Goal: Information Seeking & Learning: Learn about a topic

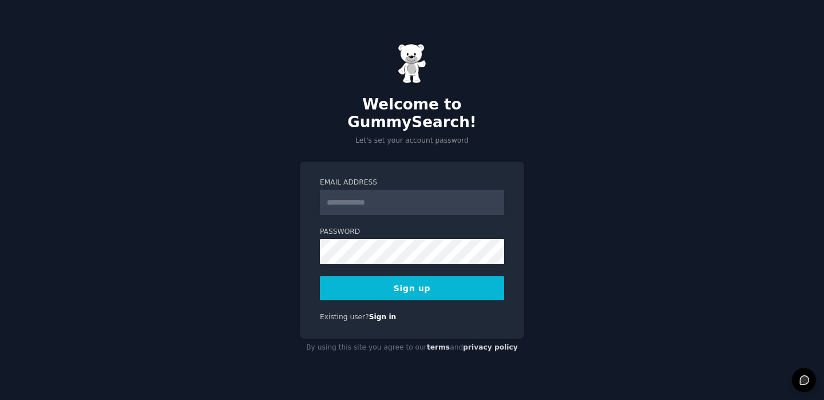
click at [405, 196] on input "Email Address" at bounding box center [412, 201] width 184 height 25
type input "**********"
click at [395, 281] on button "Sign up" at bounding box center [412, 288] width 184 height 24
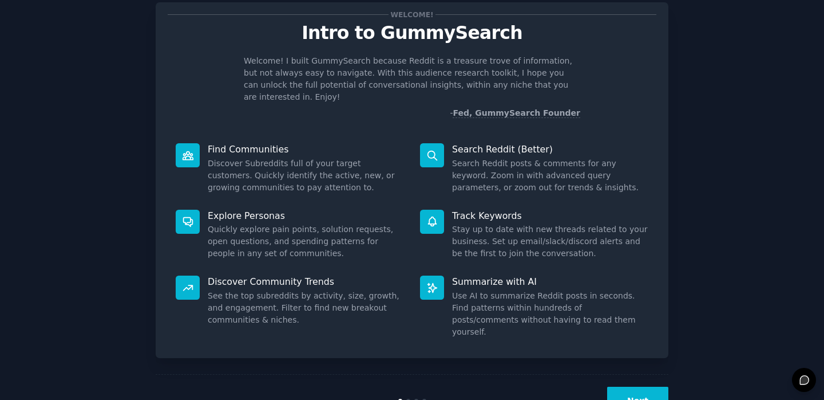
scroll to position [48, 0]
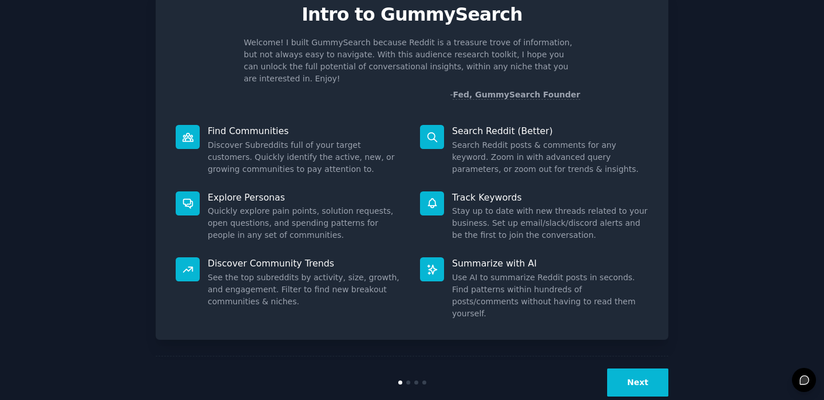
click at [637, 374] on div "Next" at bounding box center [412, 382] width 513 height 53
click at [644, 368] on button "Next" at bounding box center [637, 382] width 61 height 28
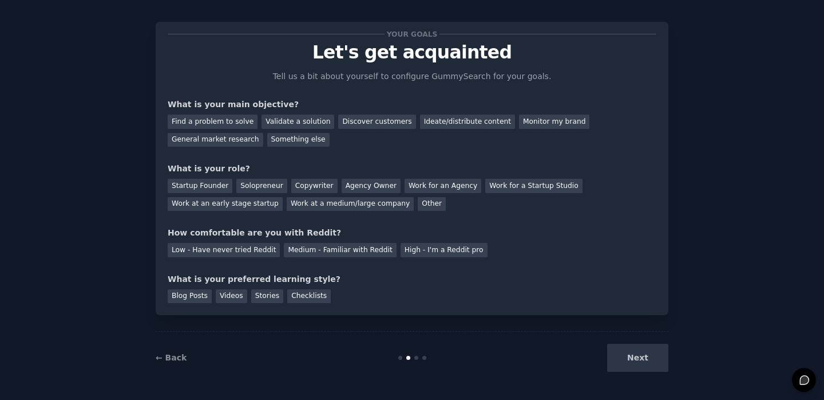
scroll to position [10, 0]
click at [230, 119] on div "Find a problem to solve" at bounding box center [213, 121] width 90 height 14
click at [358, 251] on div "Medium - Familiar with Reddit" at bounding box center [340, 250] width 112 height 14
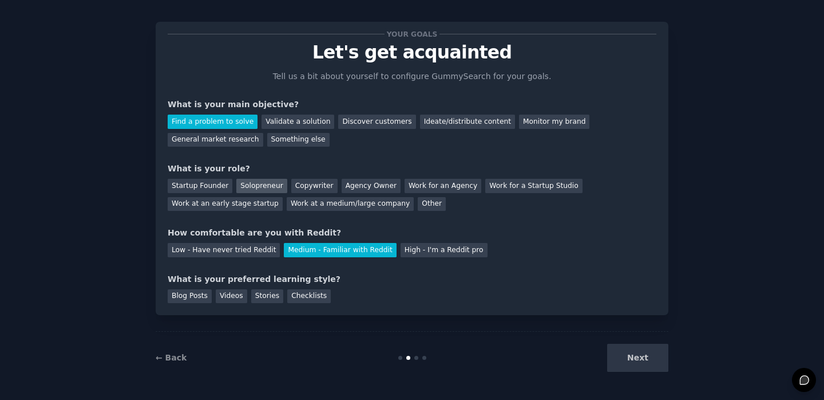
click at [242, 190] on div "Solopreneur" at bounding box center [261, 186] width 50 height 14
click at [191, 295] on div "Blog Posts" at bounding box center [190, 296] width 44 height 14
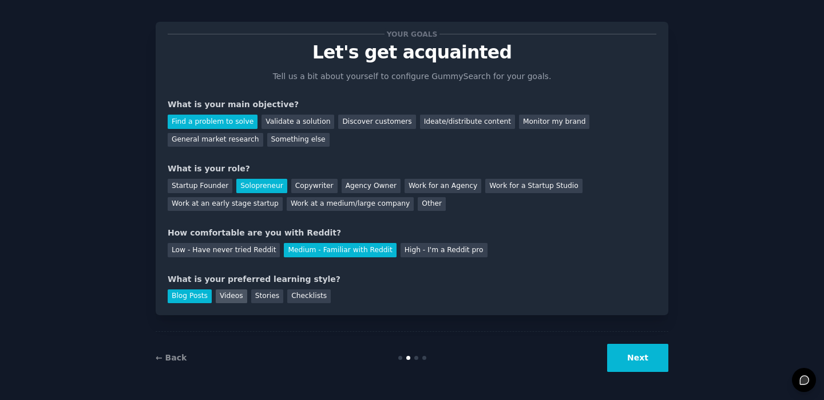
click at [222, 297] on div "Videos" at bounding box center [231, 296] width 31 height 14
click at [259, 297] on div "Stories" at bounding box center [267, 296] width 32 height 14
click at [192, 300] on div "Blog Posts" at bounding box center [190, 296] width 44 height 14
click at [634, 357] on button "Next" at bounding box center [637, 357] width 61 height 28
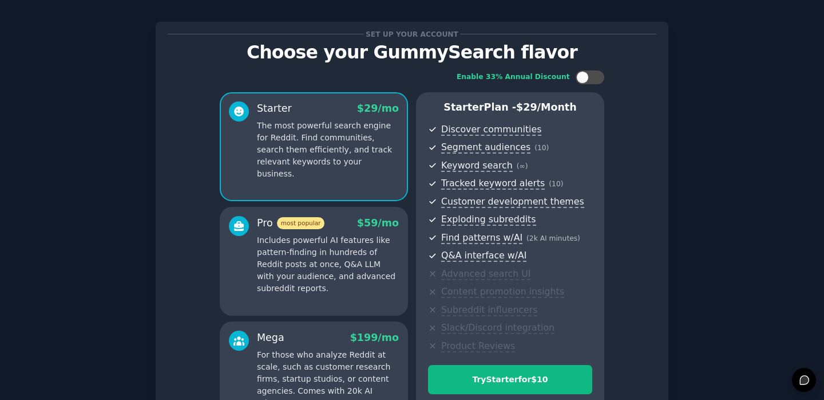
scroll to position [149, 0]
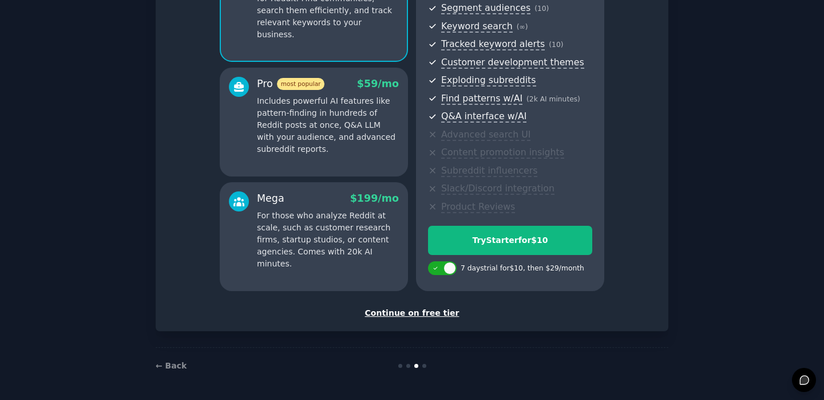
click at [412, 315] on div "Continue on free tier" at bounding box center [412, 313] width 489 height 12
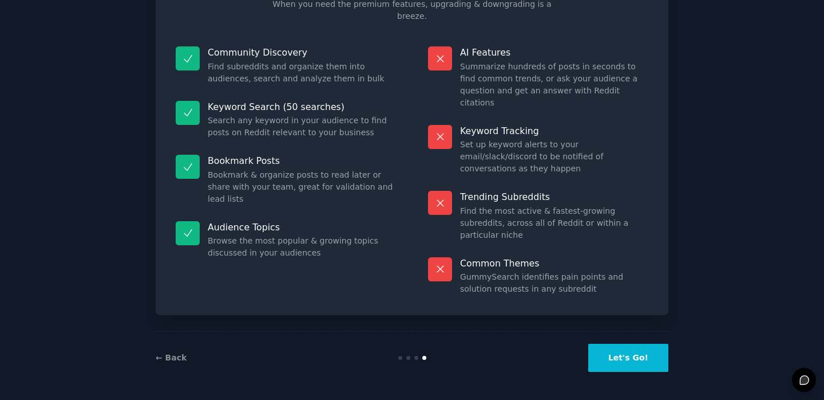
scroll to position [46, 0]
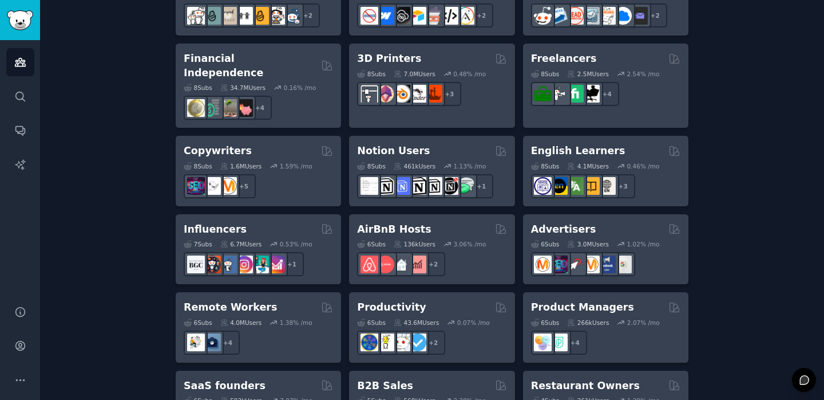
scroll to position [618, 0]
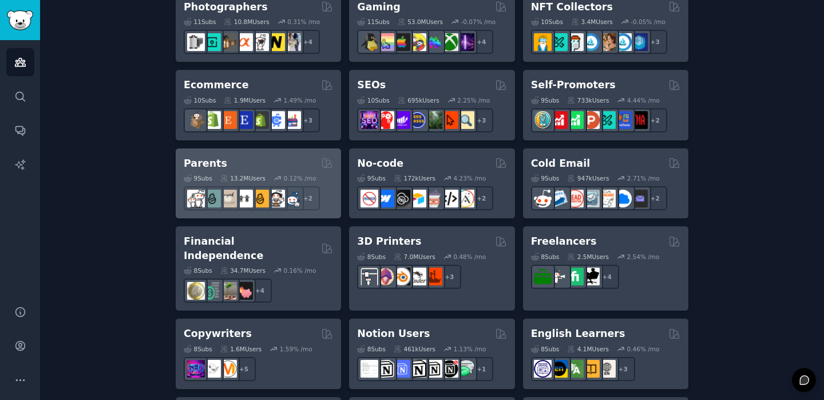
click at [219, 168] on div "Parents" at bounding box center [258, 163] width 149 height 14
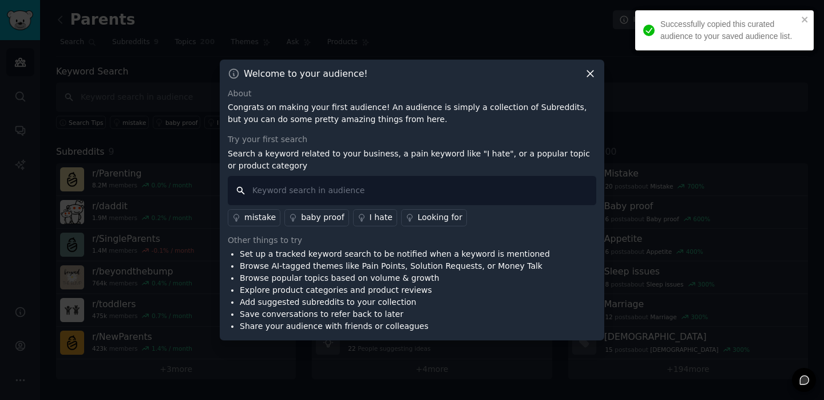
click at [391, 189] on input "text" at bounding box center [412, 190] width 369 height 29
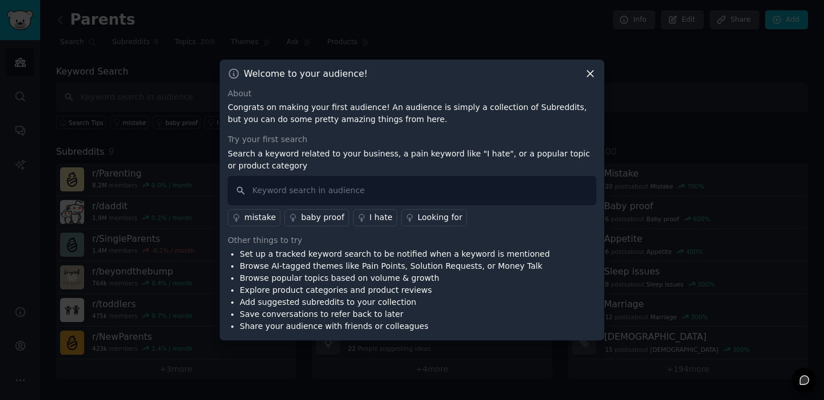
click at [447, 216] on div "Looking for" at bounding box center [440, 217] width 45 height 12
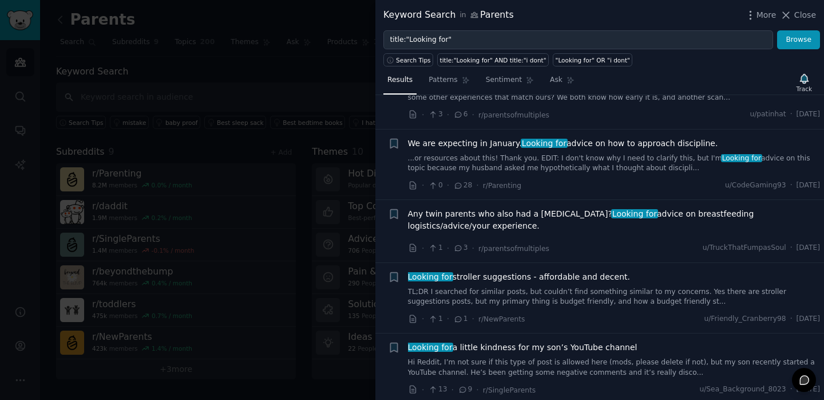
scroll to position [410, 0]
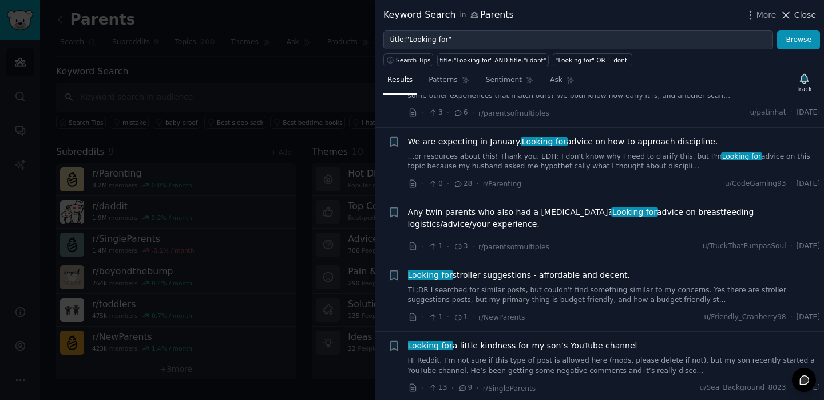
click at [788, 19] on icon at bounding box center [786, 15] width 12 height 12
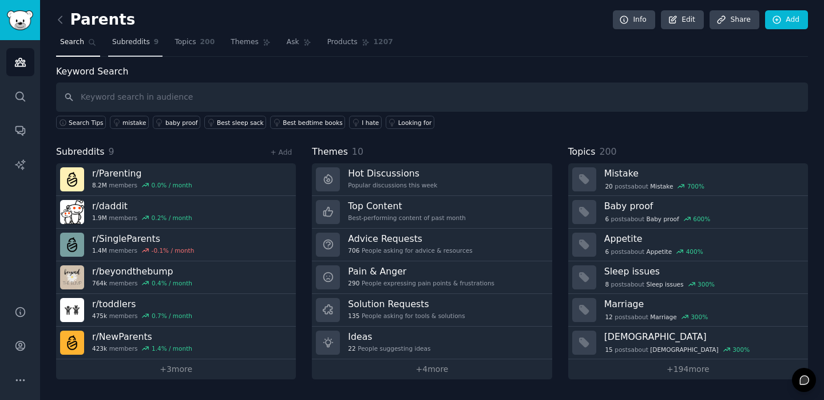
click at [140, 41] on span "Subreddits" at bounding box center [131, 42] width 38 height 10
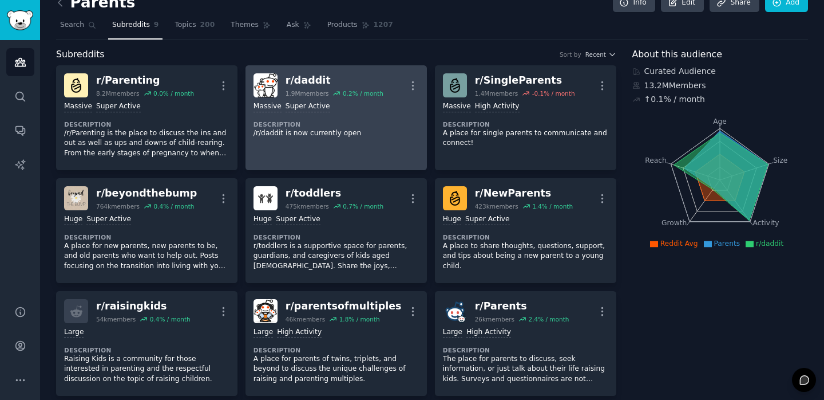
scroll to position [6, 0]
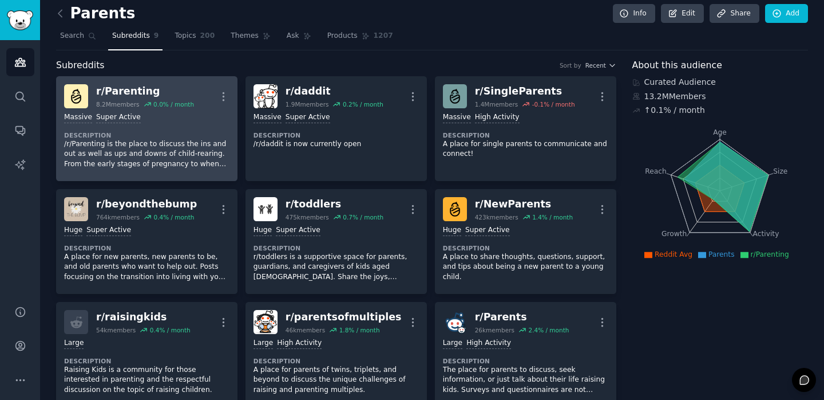
click at [184, 132] on dt "Description" at bounding box center [146, 135] width 165 height 8
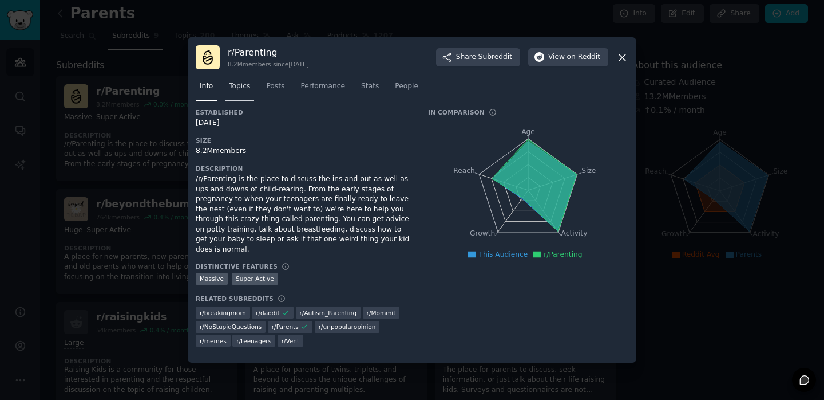
click at [239, 100] on link "Topics" at bounding box center [239, 88] width 29 height 23
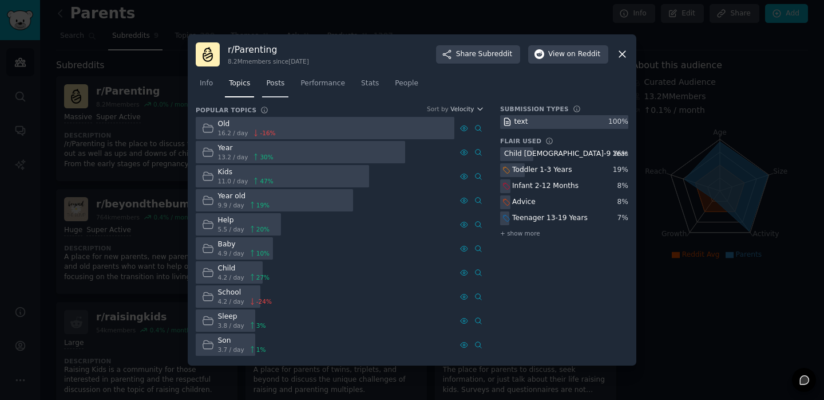
click at [275, 84] on span "Posts" at bounding box center [275, 83] width 18 height 10
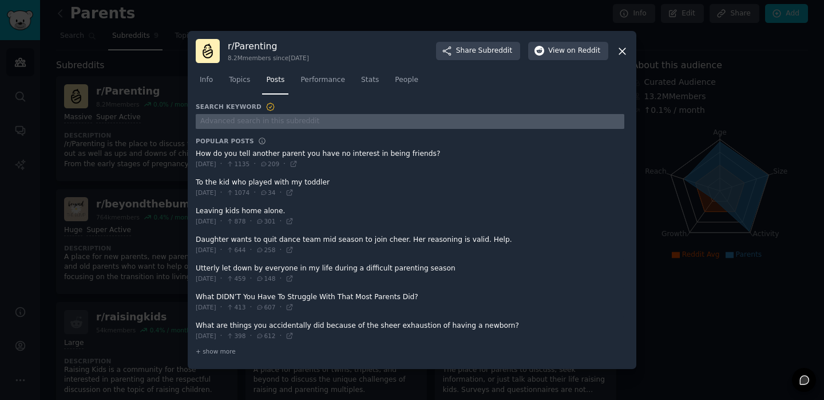
click at [279, 127] on input "text" at bounding box center [410, 121] width 429 height 15
type input "looking for"
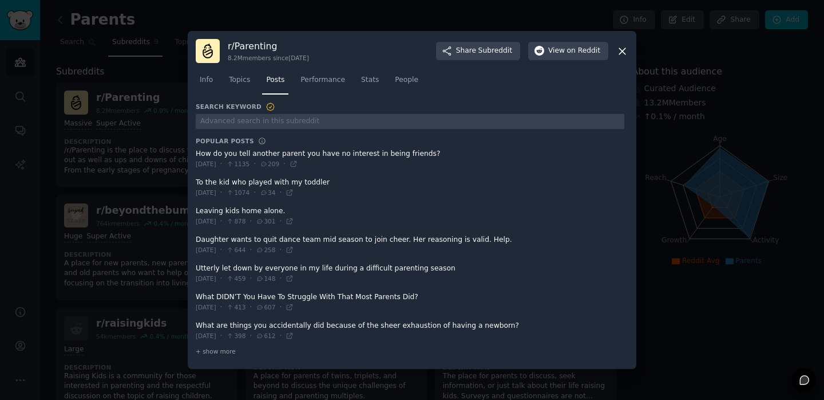
click at [697, 155] on div at bounding box center [412, 200] width 824 height 400
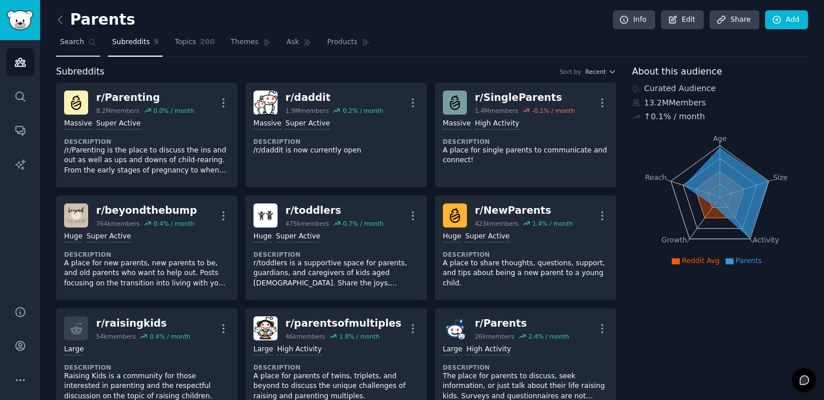
click at [58, 40] on link "Search" at bounding box center [78, 44] width 44 height 23
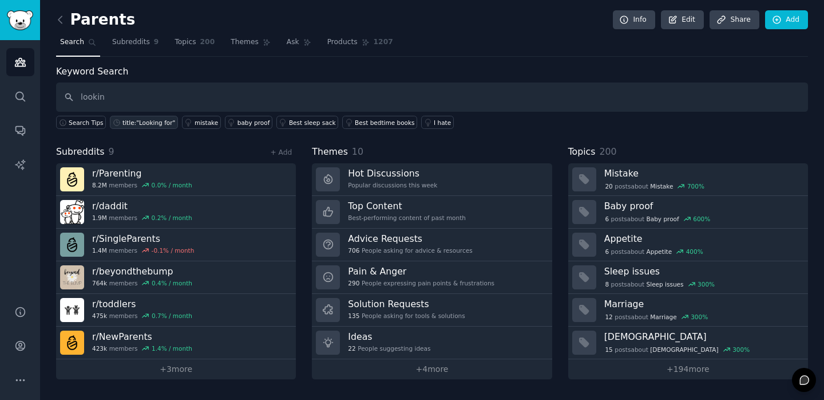
type input "lookin"
click at [139, 123] on div "title:"Looking for"" at bounding box center [149, 123] width 53 height 8
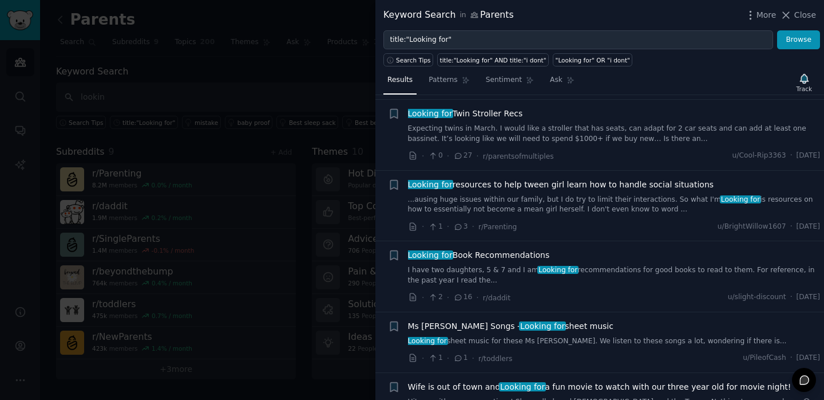
scroll to position [2488, 0]
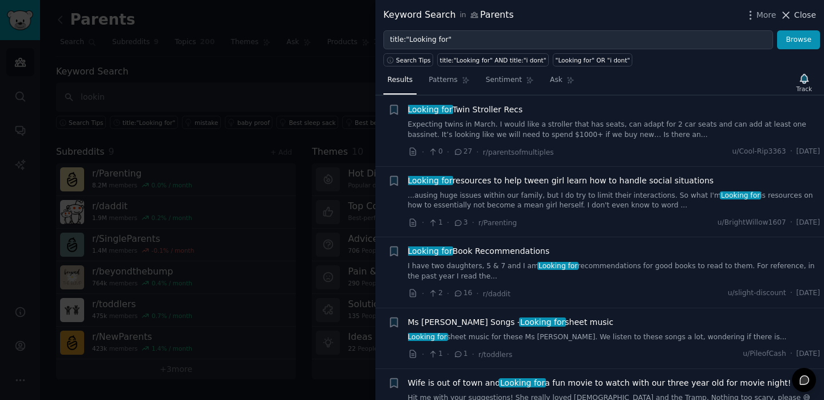
click at [799, 12] on span "Close" at bounding box center [806, 15] width 22 height 12
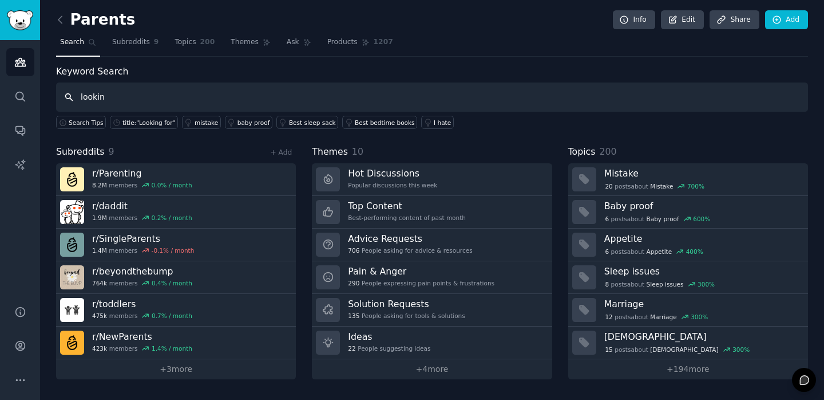
click at [180, 98] on input "lookin" at bounding box center [432, 96] width 752 height 29
click at [58, 18] on icon at bounding box center [60, 20] width 12 height 12
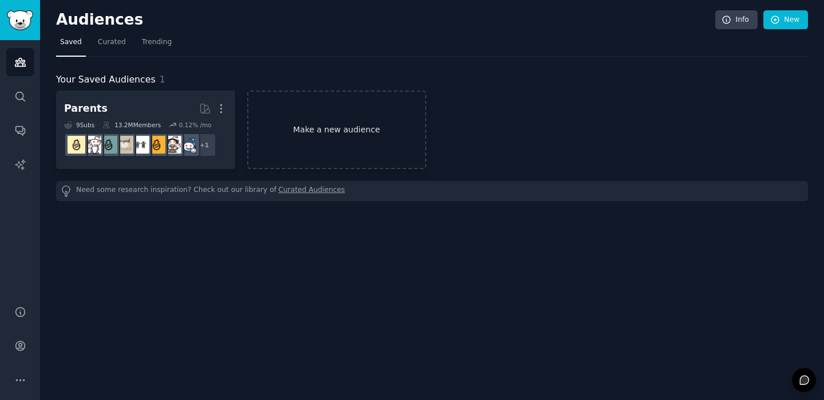
click at [291, 111] on link "Make a new audience" at bounding box center [336, 129] width 179 height 78
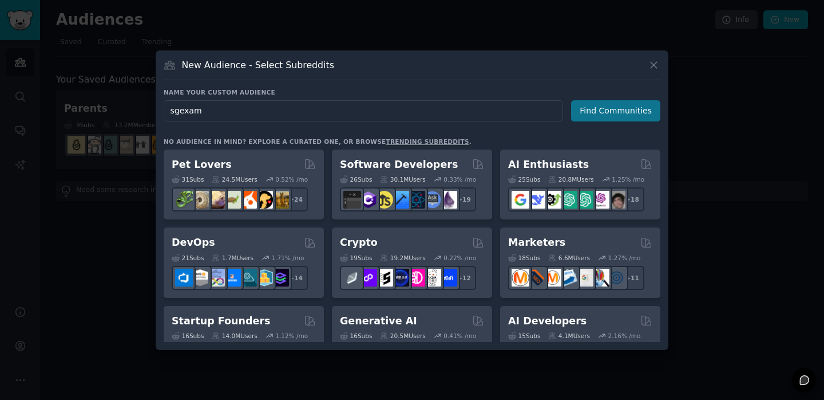
type input "sgexam"
click at [637, 109] on button "Find Communities" at bounding box center [615, 110] width 89 height 21
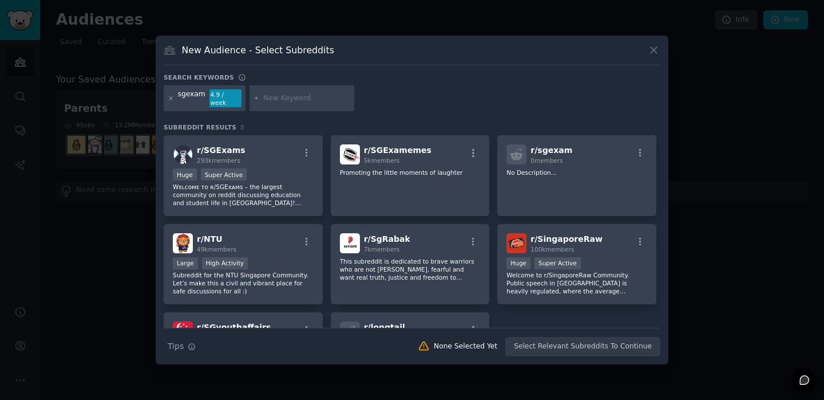
click at [171, 99] on icon at bounding box center [171, 98] width 6 height 6
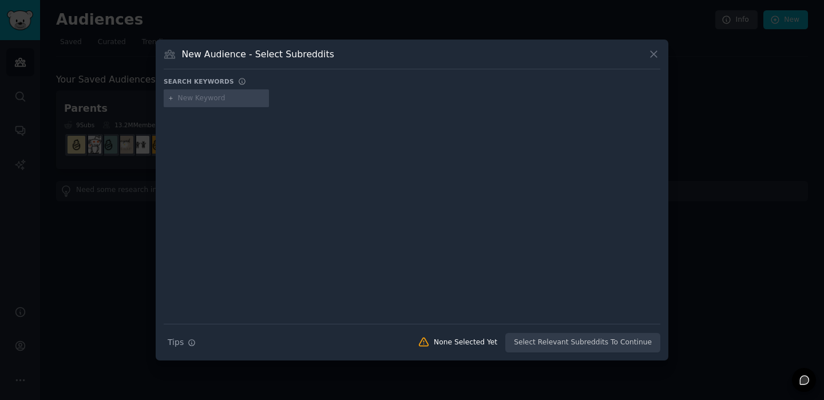
click at [223, 101] on input "text" at bounding box center [221, 98] width 87 height 10
type input "[GEOGRAPHIC_DATA]"
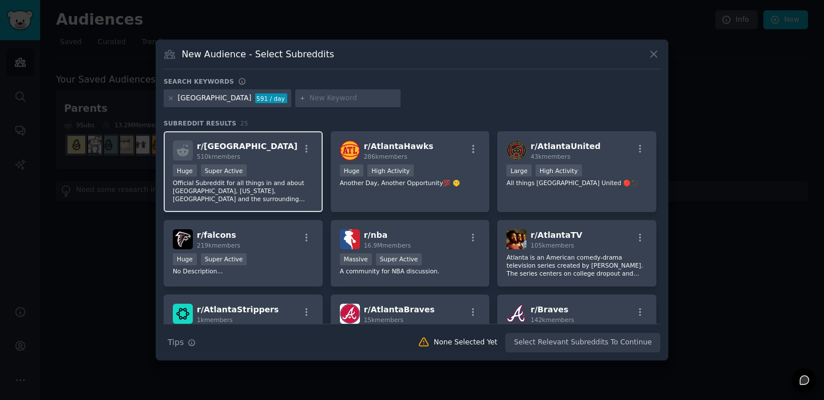
click at [257, 152] on div "r/ Atlanta 510k members" at bounding box center [243, 150] width 141 height 20
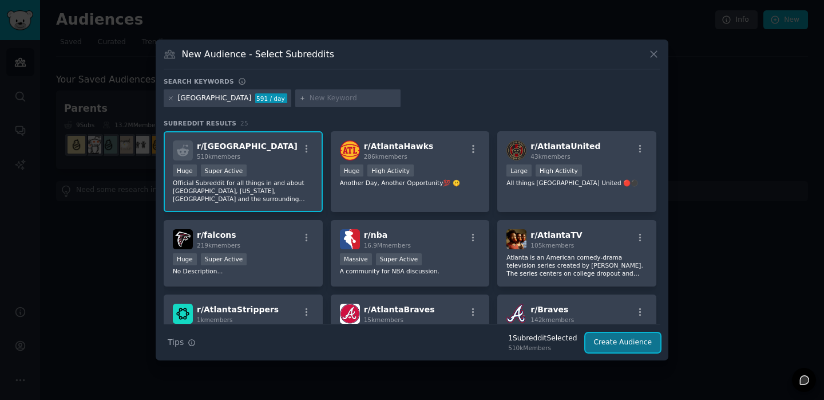
click at [616, 347] on button "Create Audience" at bounding box center [624, 342] width 76 height 19
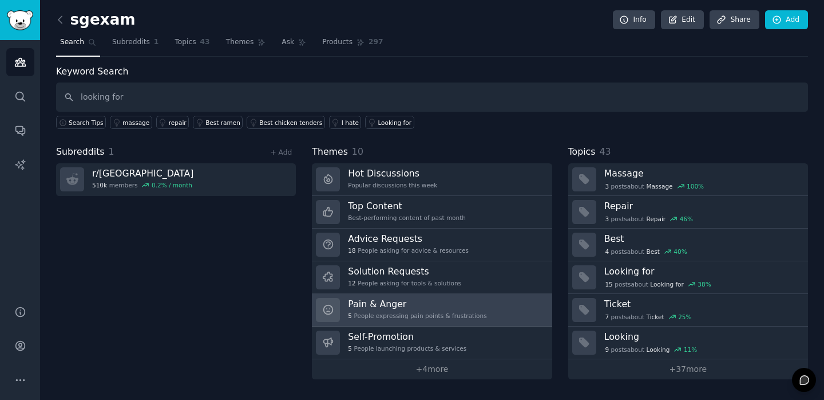
type input "looking for"
click at [349, 306] on h3 "Pain & Anger" at bounding box center [417, 304] width 139 height 12
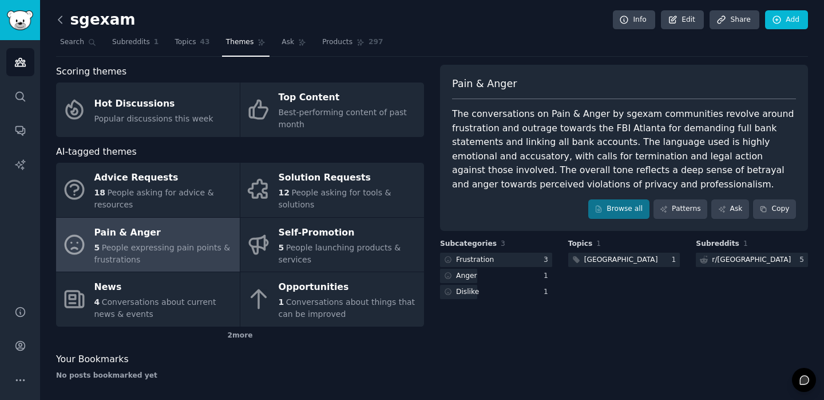
click at [62, 14] on icon at bounding box center [60, 20] width 12 height 12
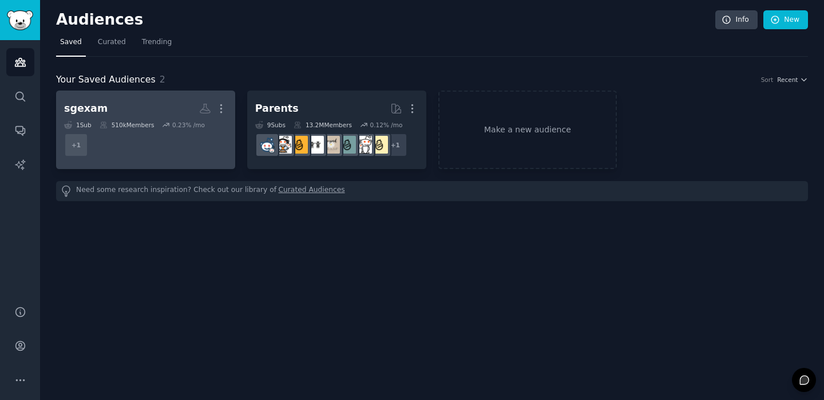
click at [129, 136] on dd "+ 1" at bounding box center [145, 145] width 163 height 32
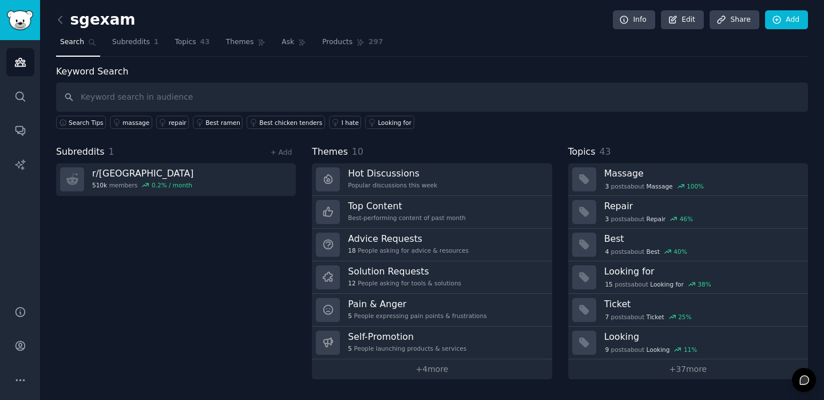
click at [112, 20] on h2 "sgexam" at bounding box center [96, 20] width 80 height 18
click at [278, 152] on link "+ Add" at bounding box center [281, 152] width 22 height 8
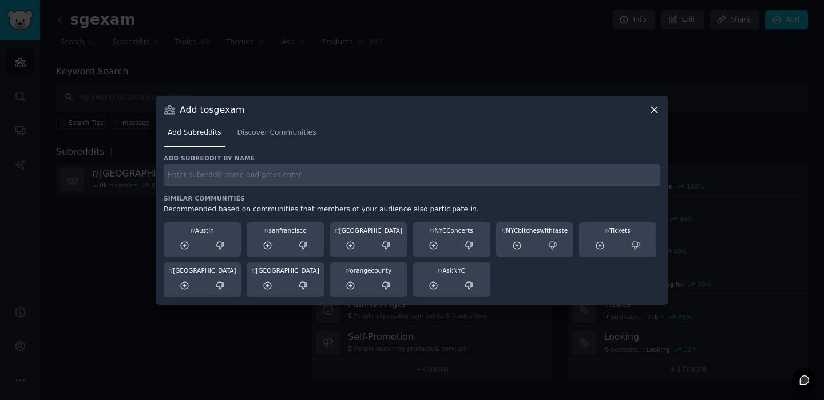
click at [244, 172] on input "text" at bounding box center [412, 175] width 497 height 22
click at [244, 177] on input "[GEOGRAPHIC_DATA]" at bounding box center [412, 175] width 497 height 22
type input "[GEOGRAPHIC_DATA]"
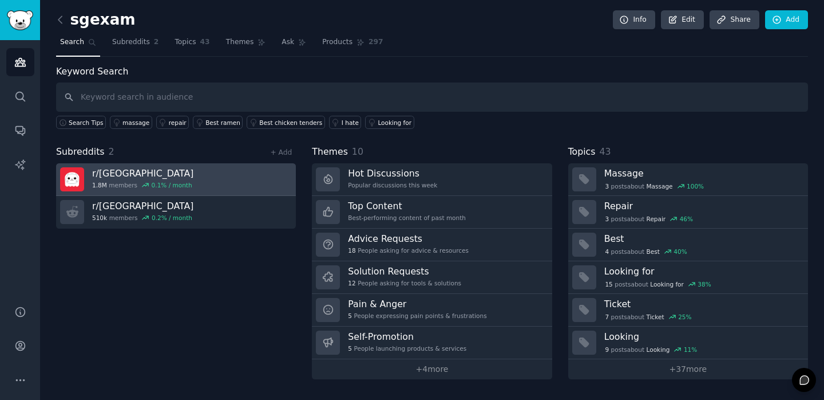
click at [227, 180] on link "r/ [GEOGRAPHIC_DATA] 1.8M members 0.1 % / month" at bounding box center [176, 179] width 240 height 33
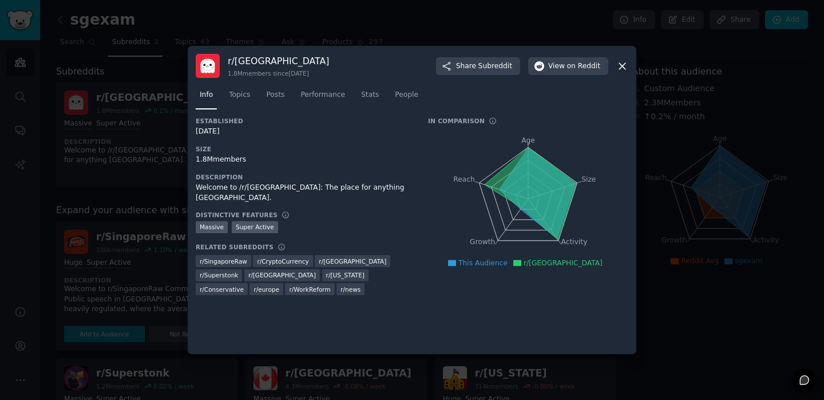
click at [147, 165] on div at bounding box center [412, 200] width 824 height 400
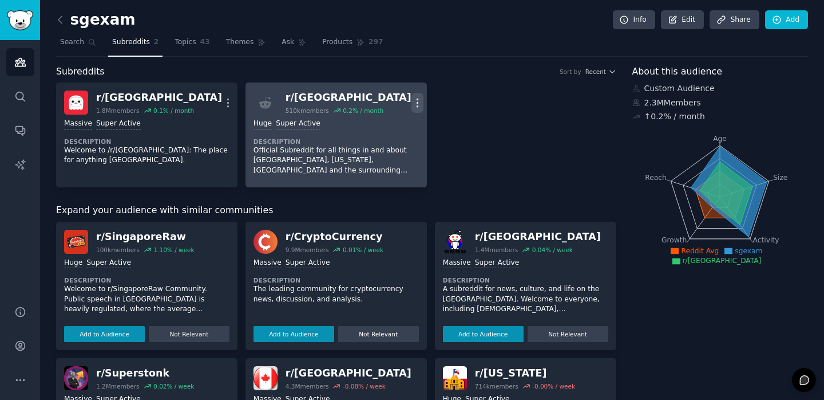
click at [417, 101] on icon "button" at bounding box center [417, 102] width 1 height 8
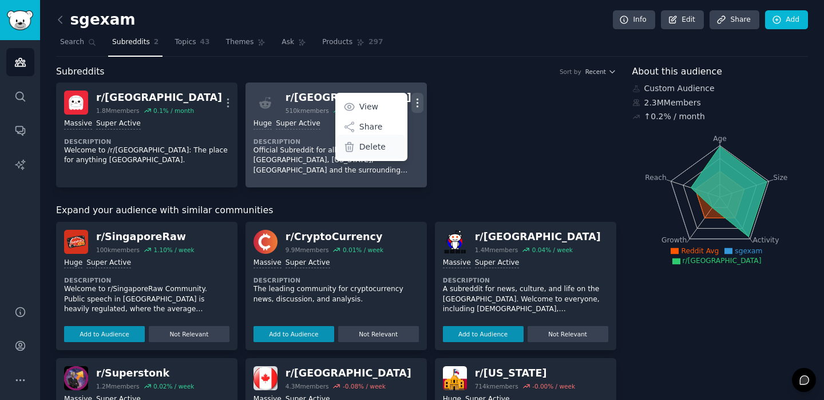
click at [362, 147] on p "Delete" at bounding box center [373, 147] width 26 height 12
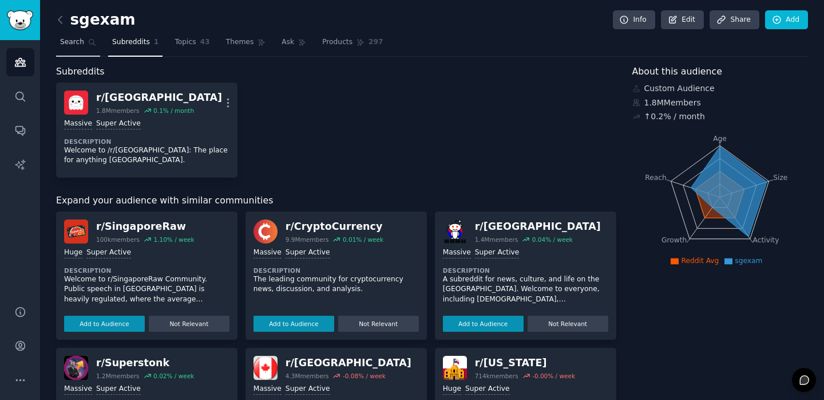
click at [79, 42] on span "Search" at bounding box center [72, 42] width 24 height 10
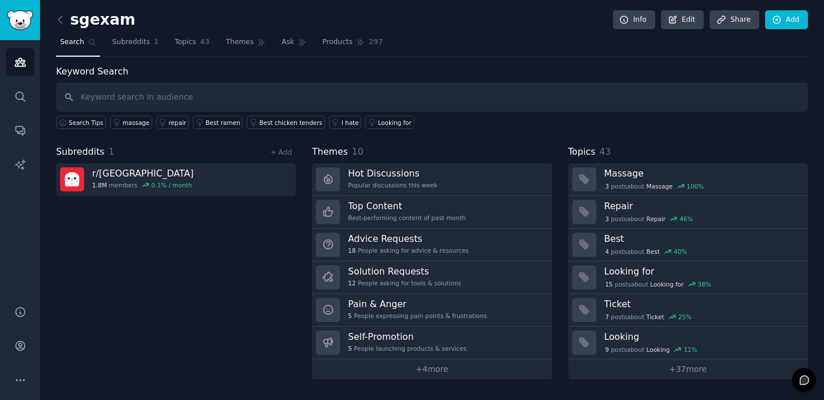
click at [156, 96] on input "text" at bounding box center [432, 96] width 752 height 29
type input "looking for"
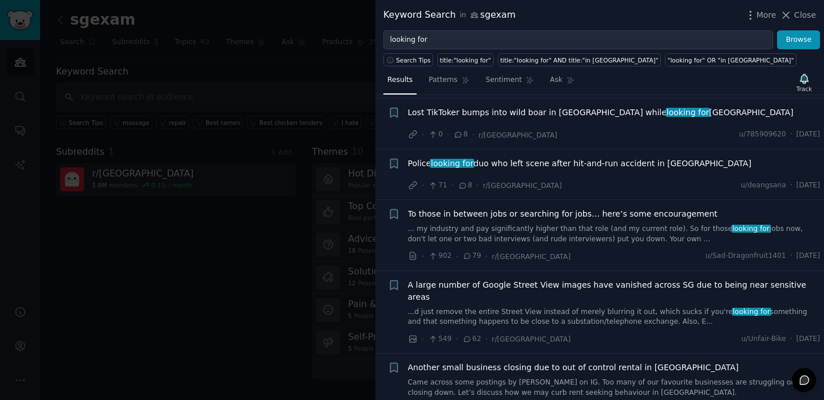
scroll to position [500, 0]
click at [796, 15] on span "Close" at bounding box center [806, 15] width 22 height 12
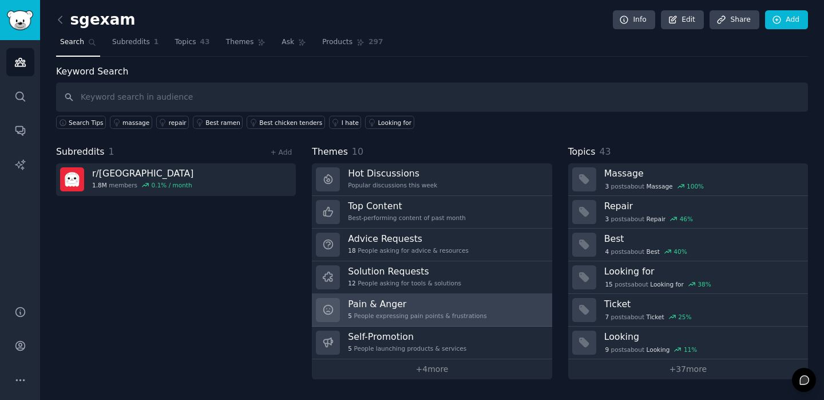
click at [368, 302] on h3 "Pain & Anger" at bounding box center [417, 304] width 139 height 12
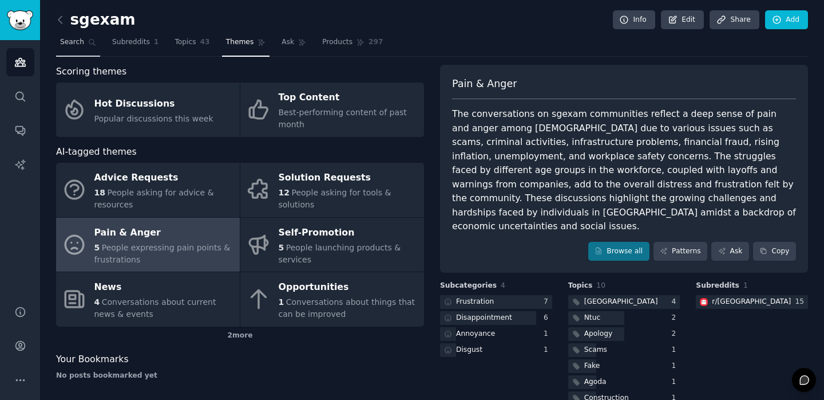
click at [85, 47] on link "Search" at bounding box center [78, 44] width 44 height 23
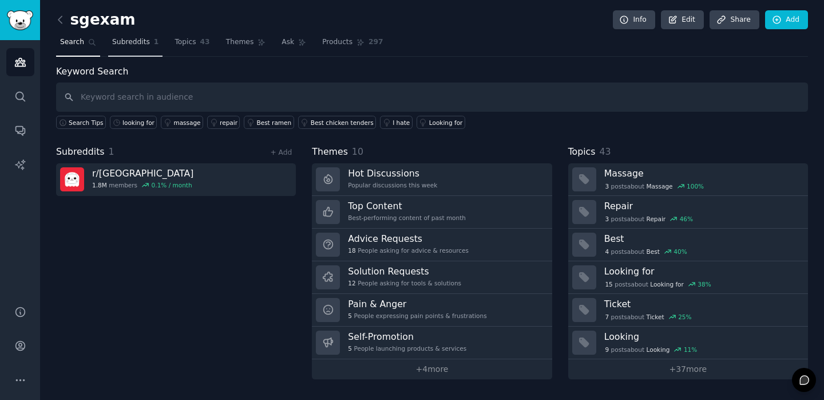
click at [131, 47] on link "Subreddits 1" at bounding box center [135, 44] width 54 height 23
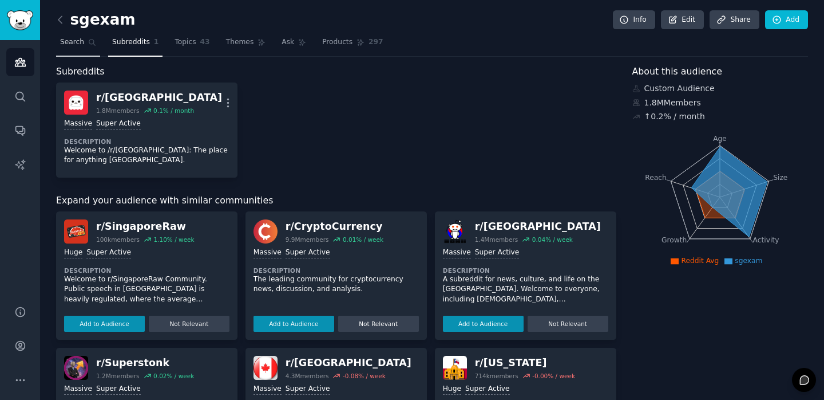
click at [77, 50] on link "Search" at bounding box center [78, 44] width 44 height 23
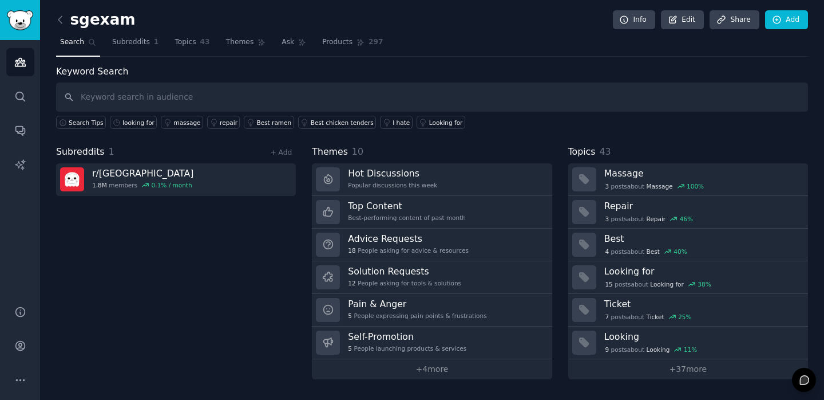
click at [175, 106] on input "text" at bounding box center [432, 96] width 752 height 29
type input "sgexams"
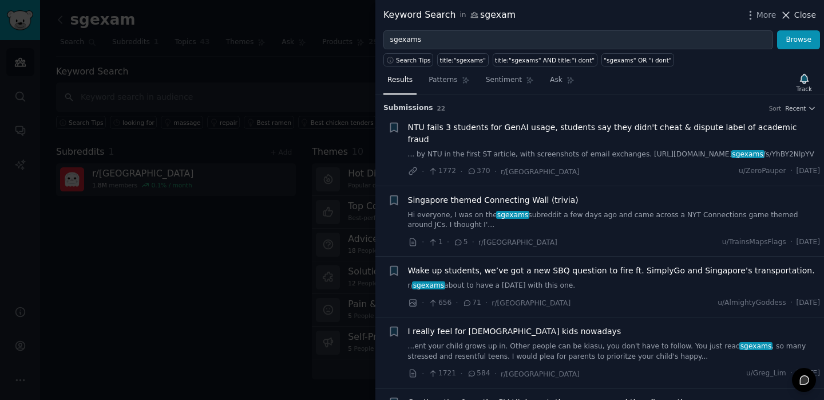
click at [800, 17] on span "Close" at bounding box center [806, 15] width 22 height 12
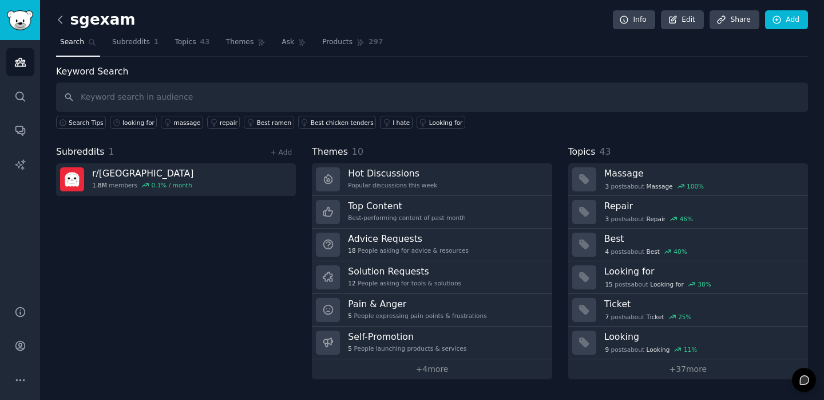
click at [64, 14] on icon at bounding box center [60, 20] width 12 height 12
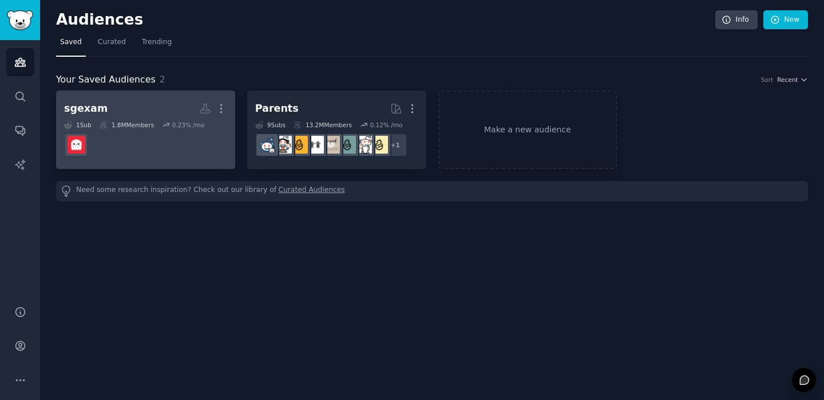
click at [149, 123] on div "1.8M Members" at bounding box center [127, 125] width 54 height 8
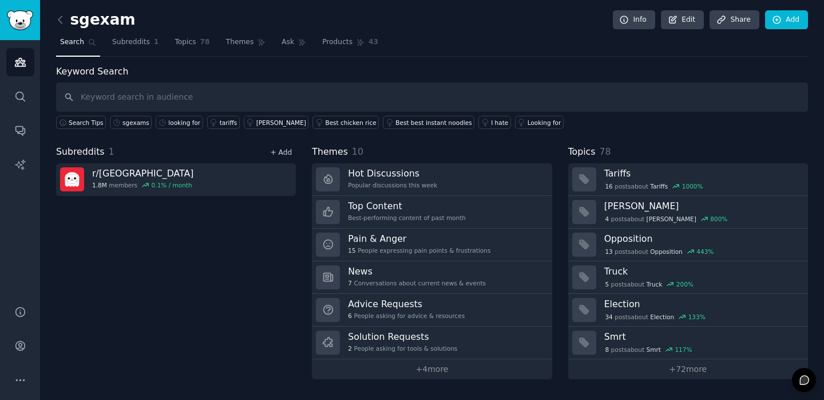
click at [282, 151] on link "+ Add" at bounding box center [281, 152] width 22 height 8
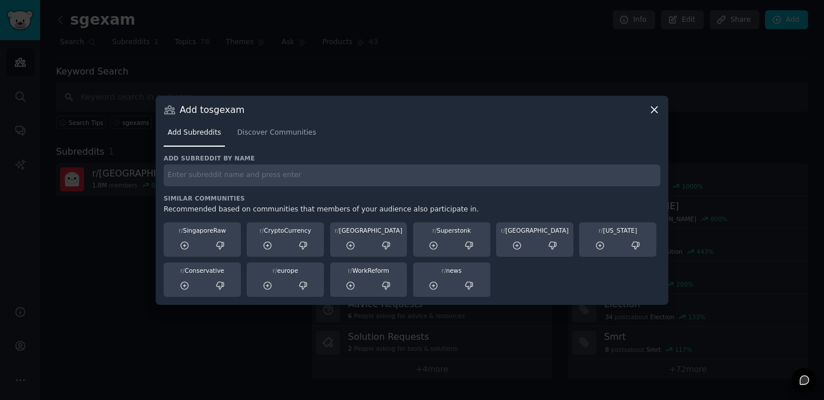
click at [240, 175] on input "text" at bounding box center [412, 175] width 497 height 22
click at [234, 175] on input "sgexam" at bounding box center [412, 175] width 497 height 22
type input "sgexams"
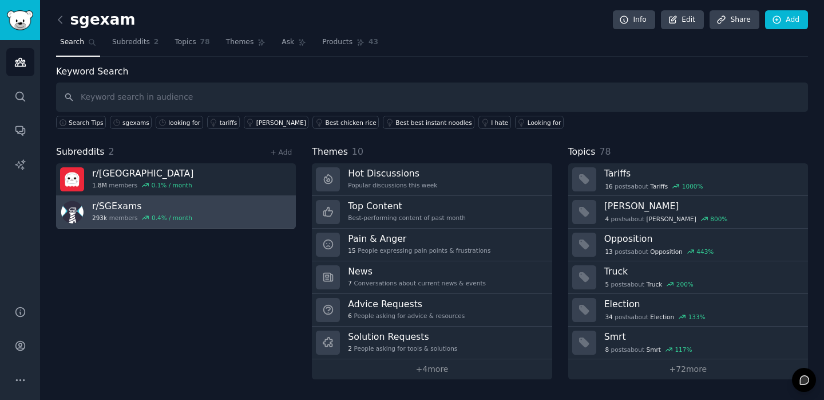
click at [246, 221] on link "r/ SGExams 293k members 0.4 % / month" at bounding box center [176, 212] width 240 height 33
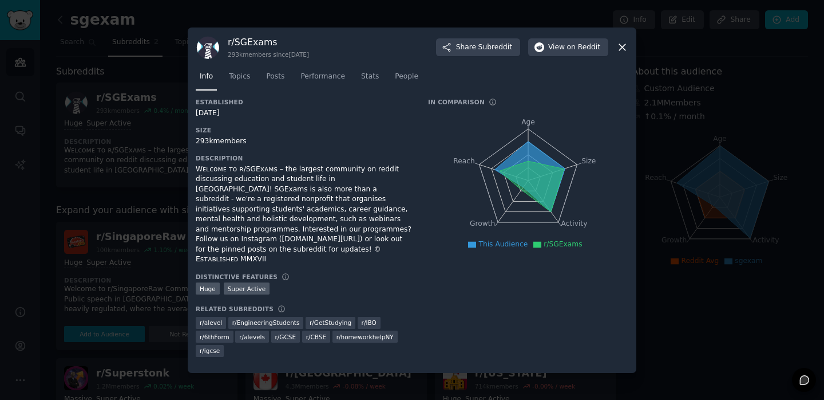
click at [118, 185] on div at bounding box center [412, 200] width 824 height 400
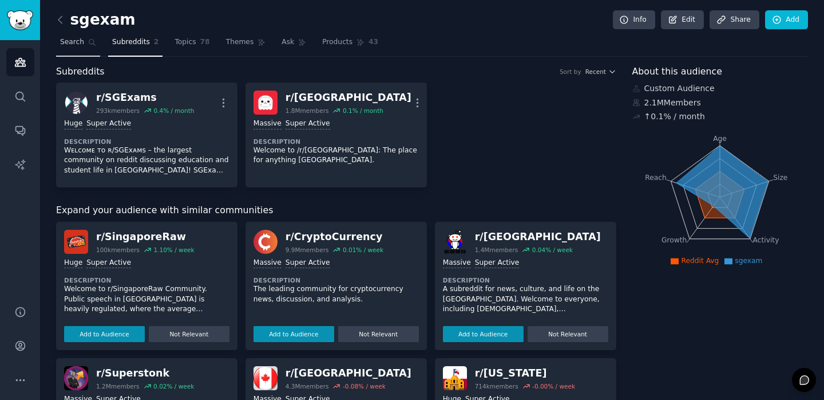
click at [80, 44] on span "Search" at bounding box center [72, 42] width 24 height 10
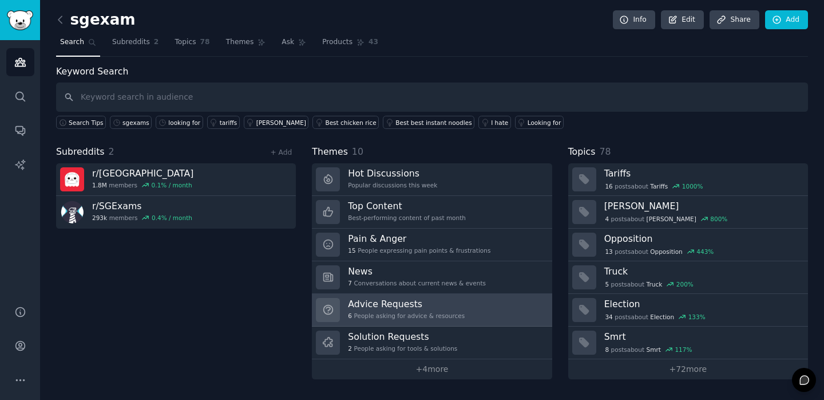
click at [415, 301] on h3 "Advice Requests" at bounding box center [406, 304] width 117 height 12
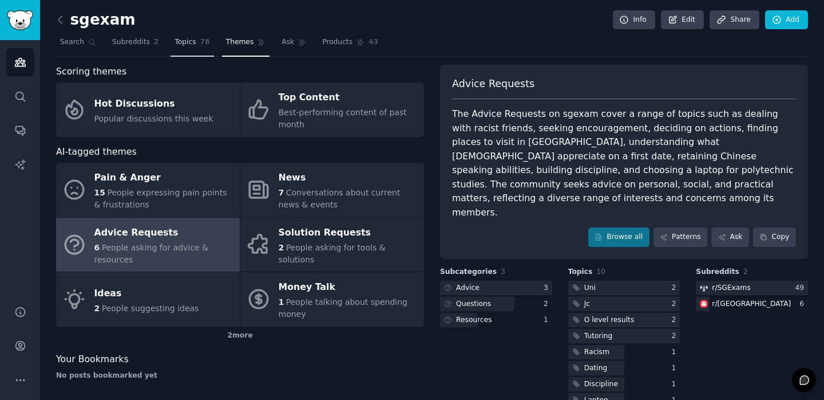
click at [189, 47] on span "Topics" at bounding box center [185, 42] width 21 height 10
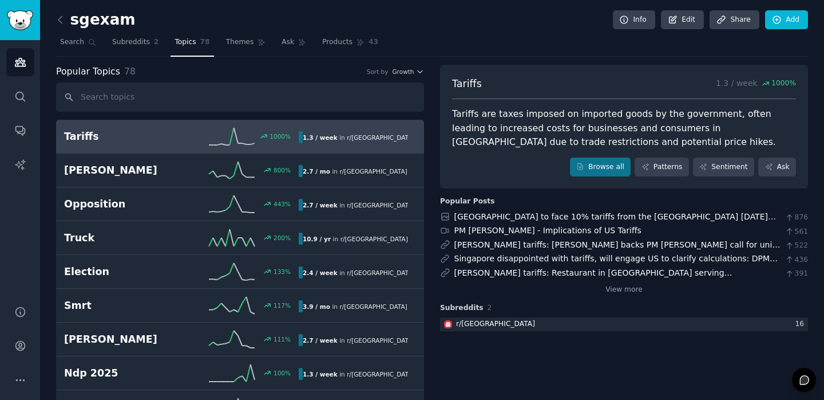
click at [148, 90] on input "text" at bounding box center [240, 96] width 368 height 29
click at [141, 42] on span "Subreddits" at bounding box center [131, 42] width 38 height 10
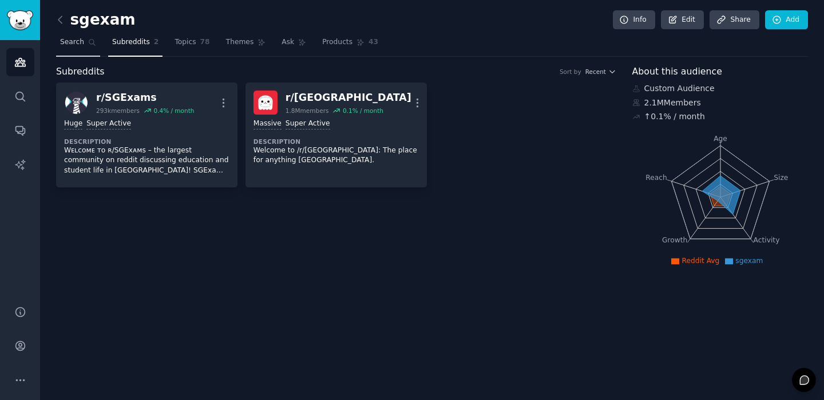
click at [74, 51] on link "Search" at bounding box center [78, 44] width 44 height 23
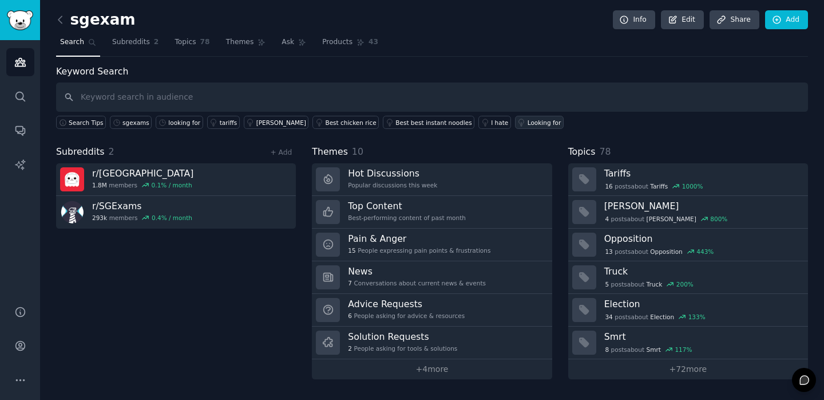
click at [528, 124] on div "Looking for" at bounding box center [545, 123] width 34 height 8
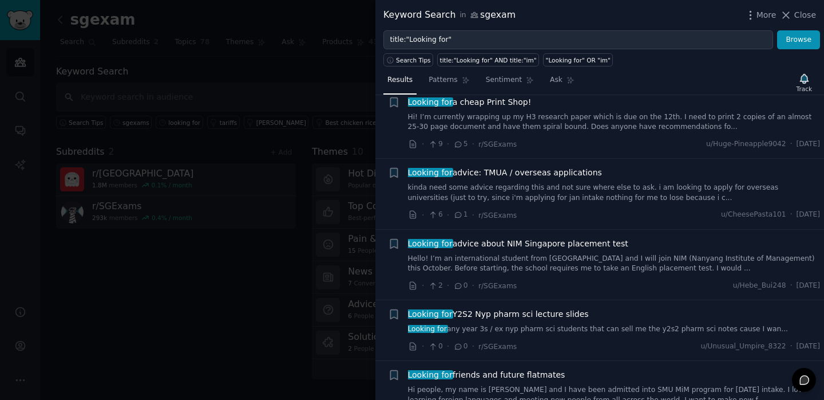
scroll to position [656, 0]
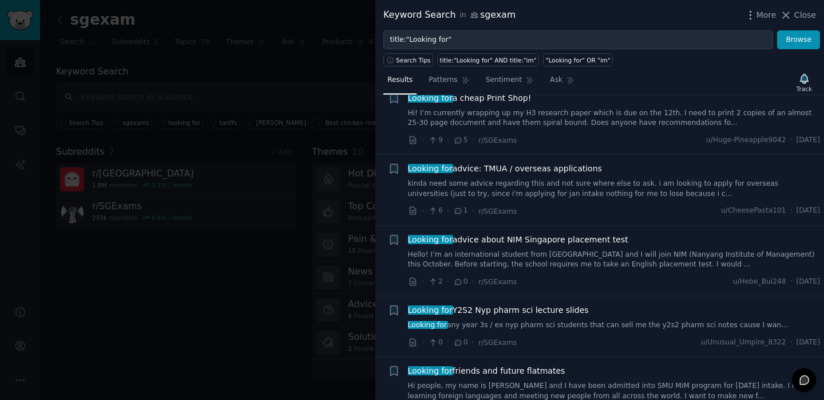
click at [808, 23] on div "Keyword Search in sgexam More Close" at bounding box center [600, 15] width 449 height 30
click at [802, 16] on span "Close" at bounding box center [806, 15] width 22 height 12
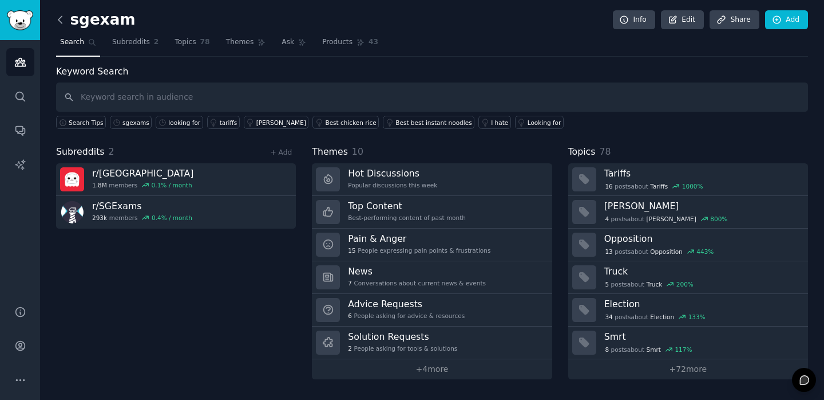
click at [61, 18] on icon at bounding box center [60, 20] width 12 height 12
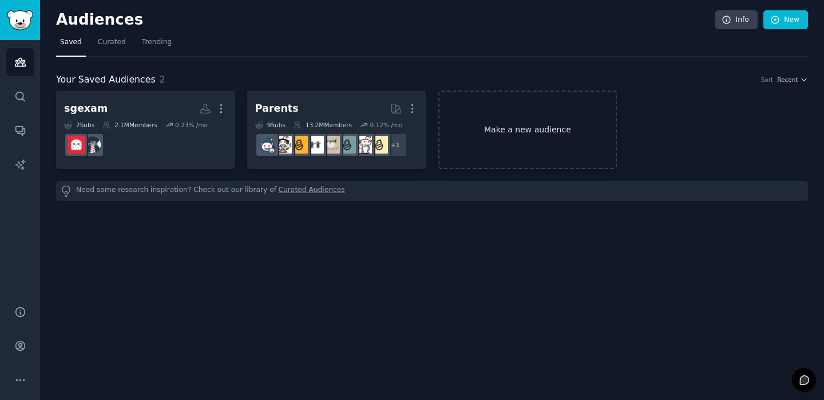
click at [480, 129] on link "Make a new audience" at bounding box center [528, 129] width 179 height 78
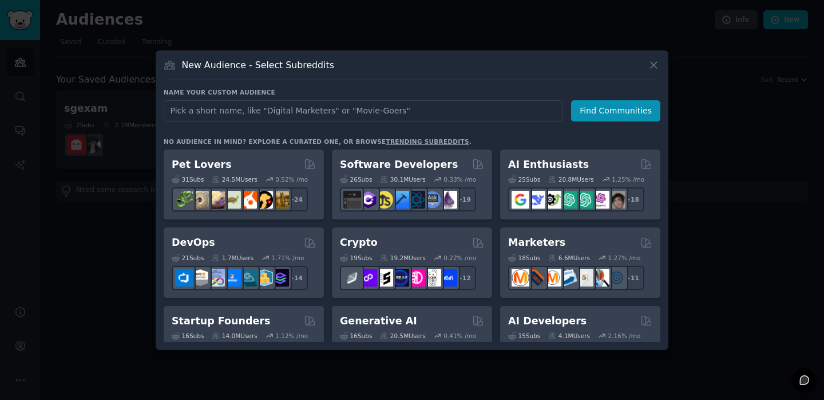
click at [452, 119] on input "text" at bounding box center [364, 110] width 400 height 21
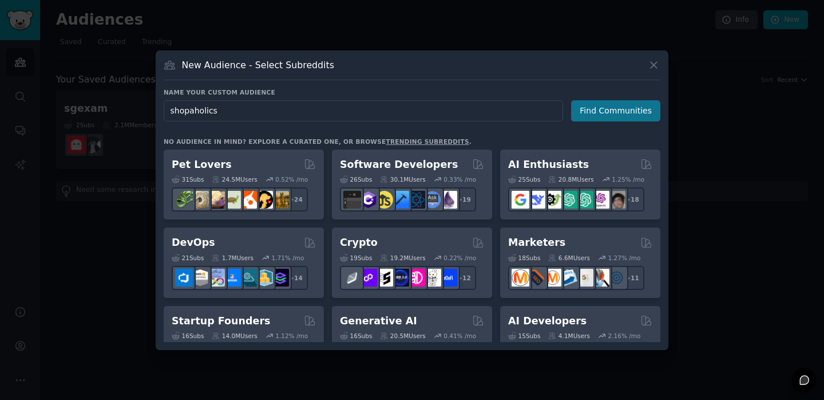
type input "shopaholics"
click at [618, 112] on button "Find Communities" at bounding box center [615, 110] width 89 height 21
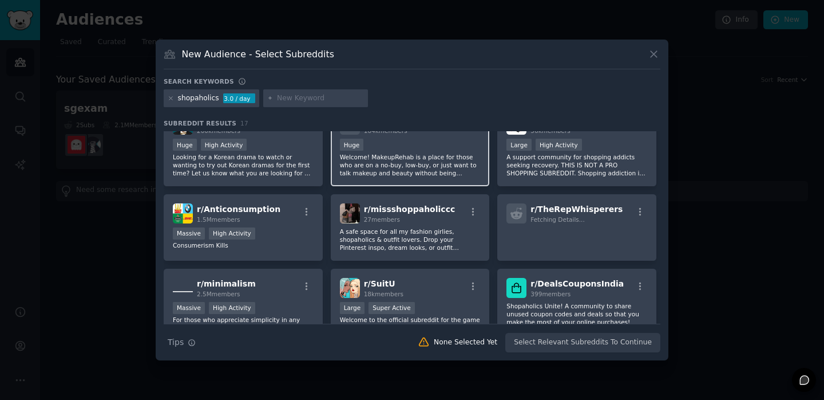
scroll to position [41, 0]
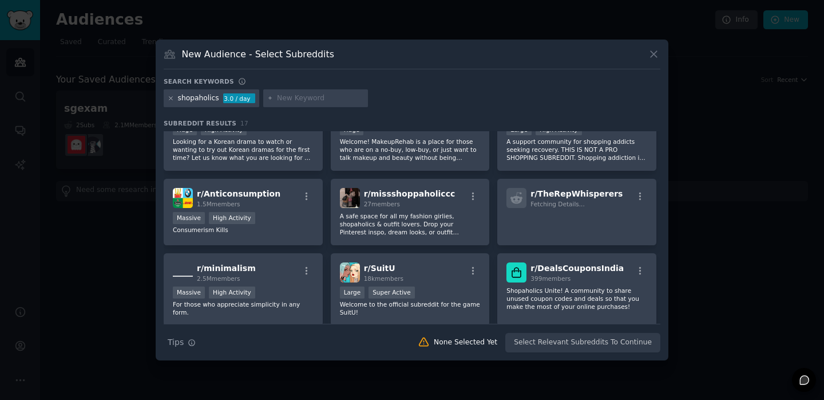
click at [173, 101] on icon at bounding box center [171, 98] width 6 height 6
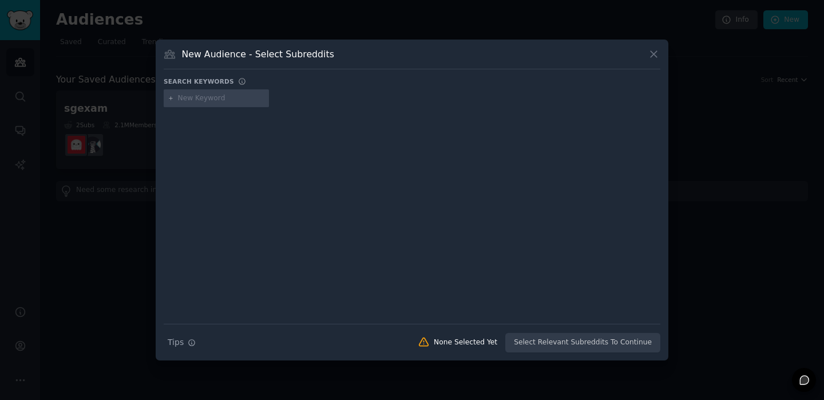
click at [202, 100] on input "text" at bounding box center [221, 98] width 87 height 10
type input "pro shopping"
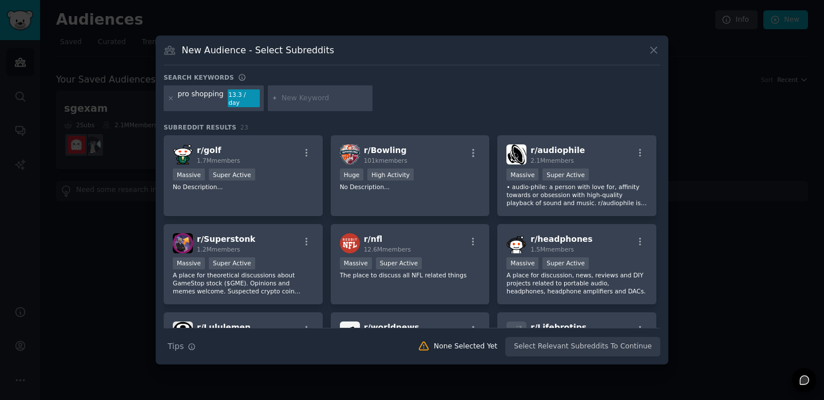
click at [192, 101] on div "pro shopping" at bounding box center [201, 98] width 46 height 18
click at [200, 101] on div "pro shopping" at bounding box center [201, 98] width 46 height 18
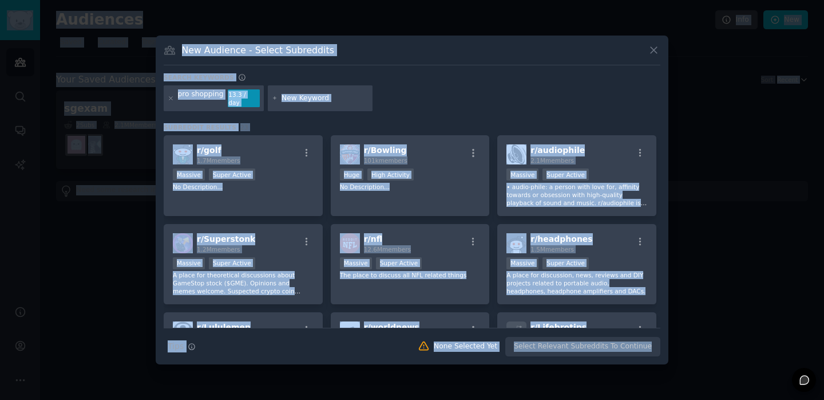
click at [200, 101] on div "pro shopping" at bounding box center [201, 98] width 46 height 18
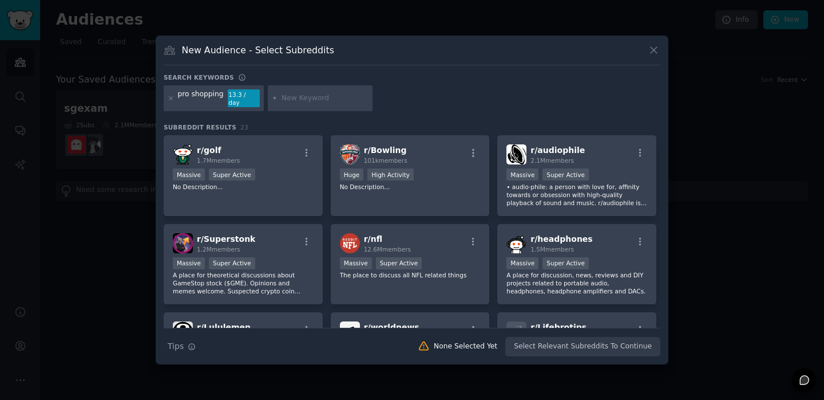
click at [200, 101] on div "pro shopping" at bounding box center [201, 98] width 46 height 18
click at [206, 94] on div "pro shopping" at bounding box center [201, 98] width 46 height 18
click at [172, 98] on icon at bounding box center [171, 98] width 6 height 6
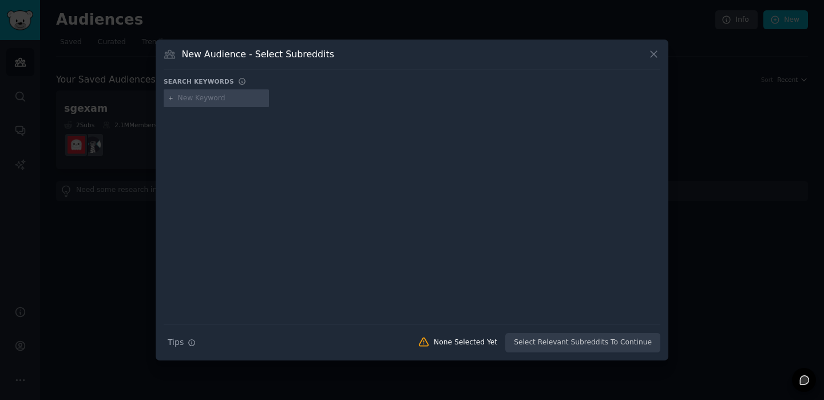
click at [191, 98] on input "text" at bounding box center [221, 98] width 87 height 10
type input "cycling"
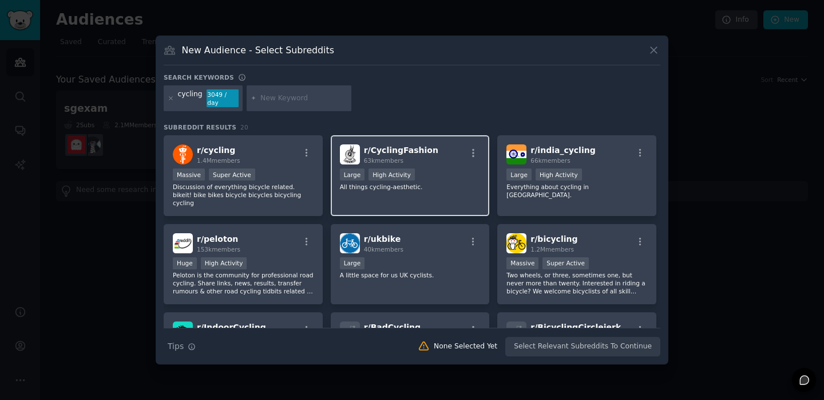
click at [417, 163] on div "63k members" at bounding box center [401, 160] width 74 height 8
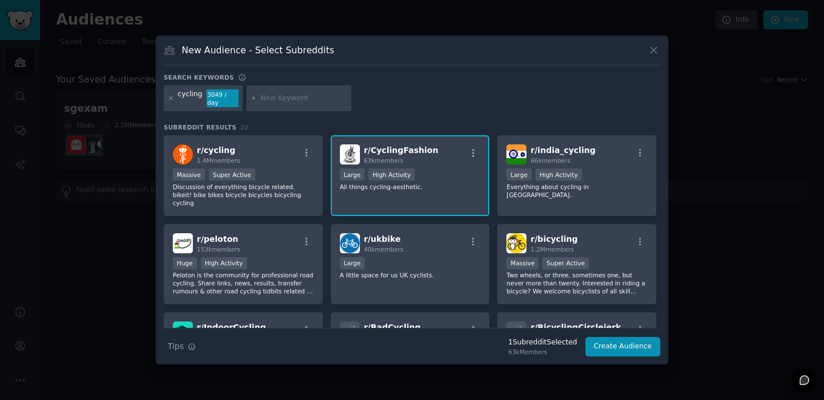
click at [173, 97] on icon at bounding box center [171, 98] width 6 height 6
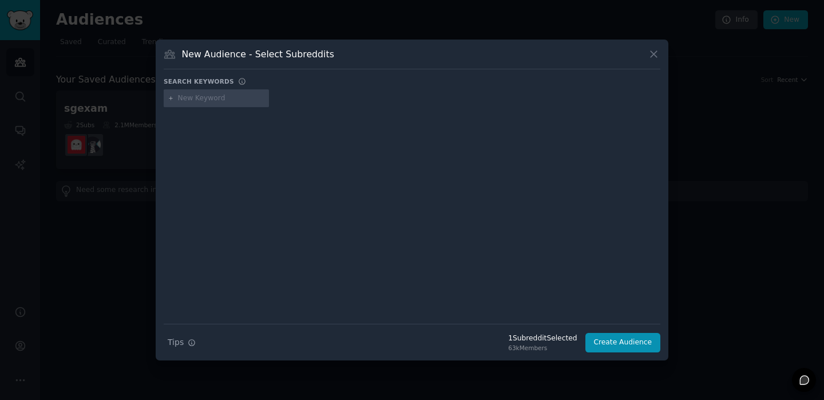
click at [188, 100] on input "text" at bounding box center [221, 98] width 87 height 10
type input "home"
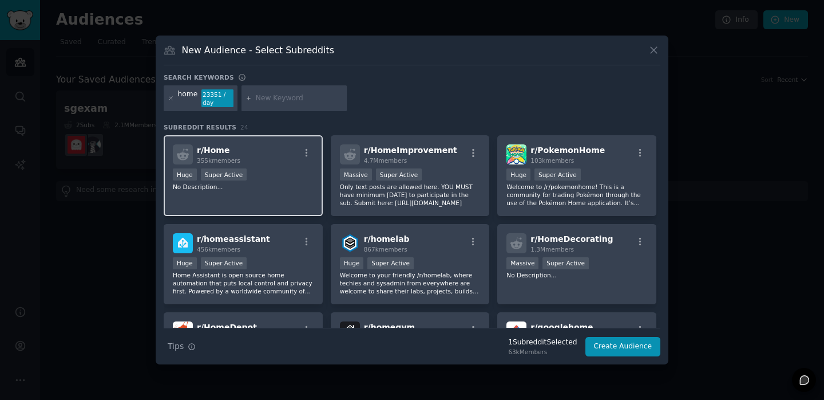
click at [301, 163] on div "r/ Home 355k members" at bounding box center [243, 154] width 141 height 20
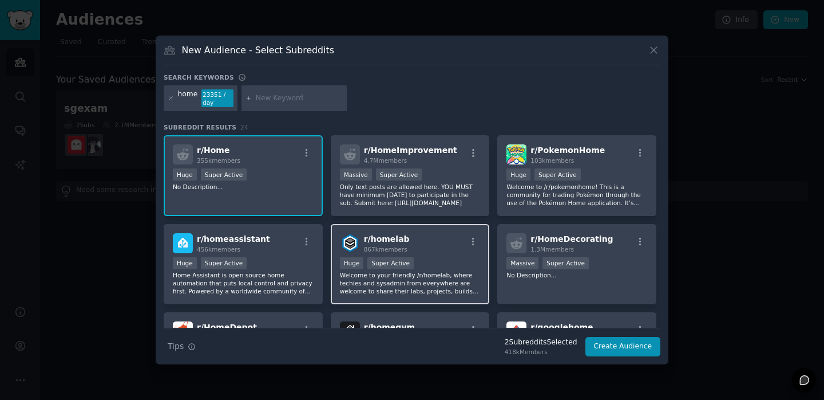
click at [459, 263] on div "Huge Super Active" at bounding box center [410, 264] width 141 height 14
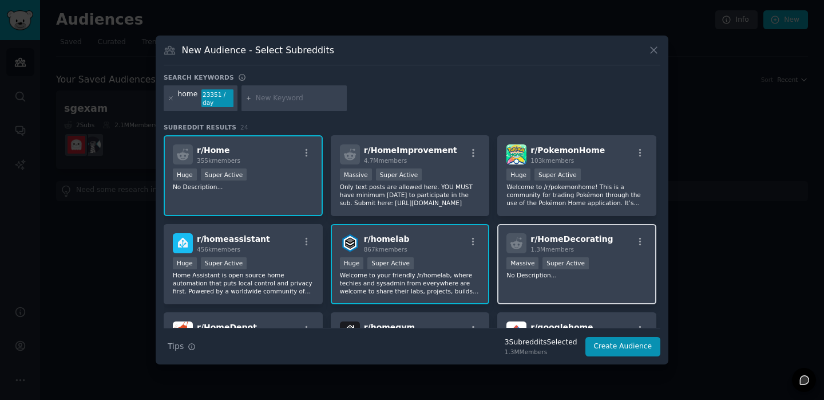
click at [606, 282] on div "r/ HomeDecorating 1.3M members 1,000,000+ members Massive Super Active No Descr…" at bounding box center [576, 264] width 159 height 81
click at [448, 240] on div "r/ homelab 867k members" at bounding box center [410, 243] width 141 height 20
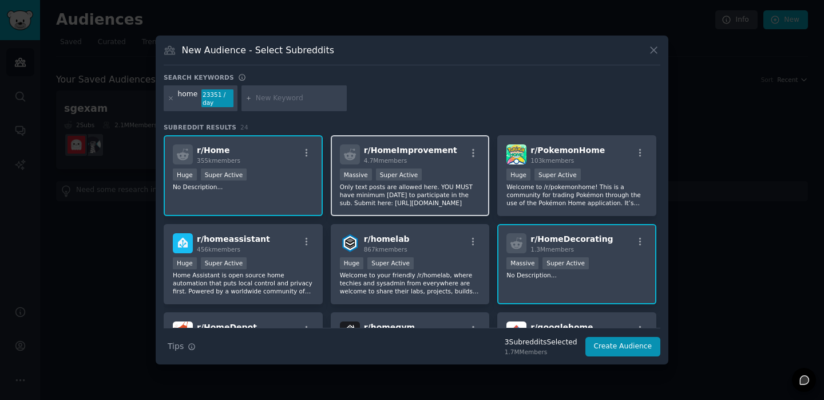
click at [463, 172] on div "Massive Super Active" at bounding box center [410, 175] width 141 height 14
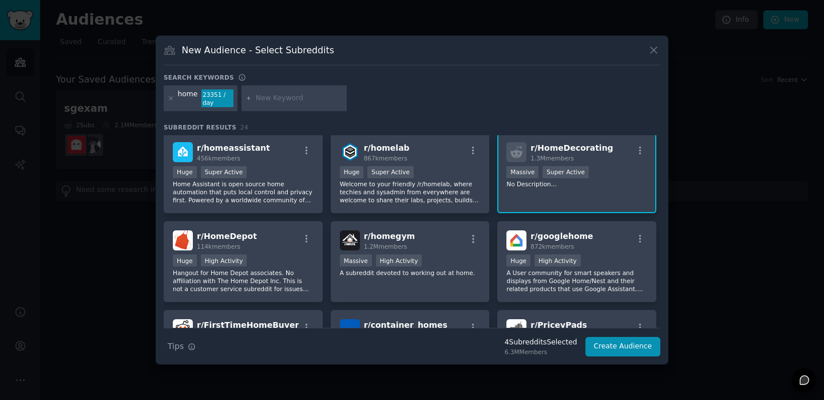
scroll to position [105, 0]
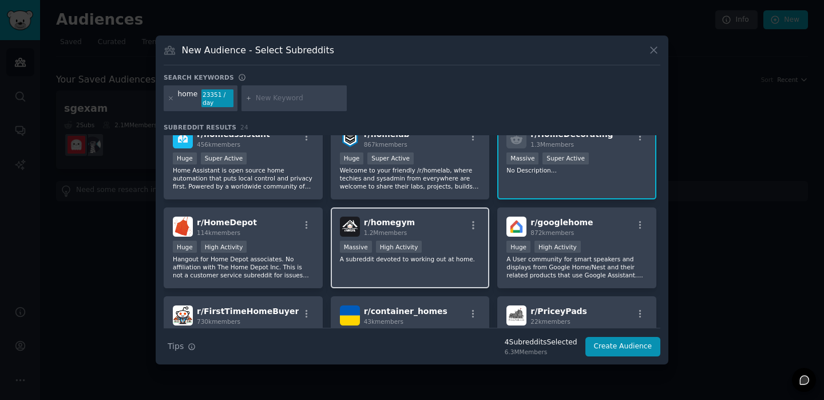
click at [436, 240] on div "Massive High Activity" at bounding box center [410, 247] width 141 height 14
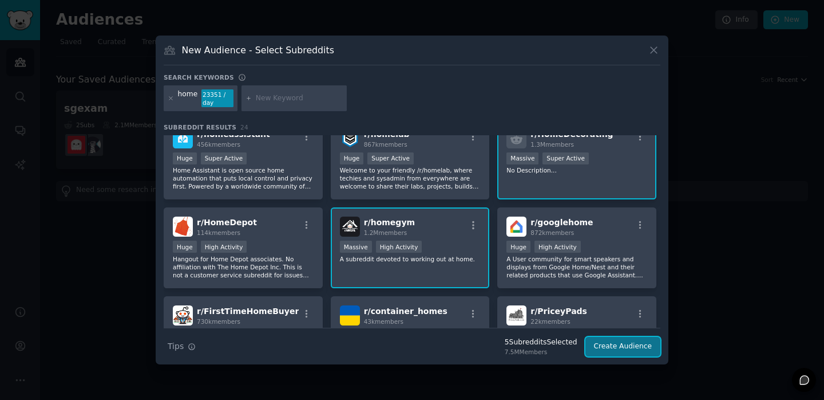
click at [611, 350] on button "Create Audience" at bounding box center [624, 346] width 76 height 19
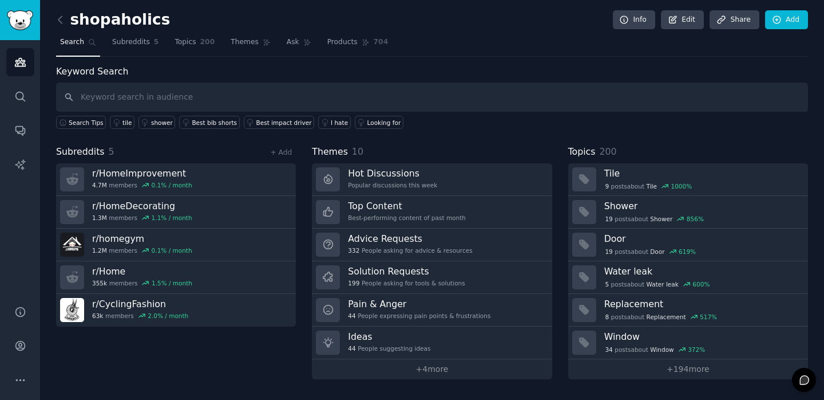
click at [179, 90] on input "text" at bounding box center [432, 96] width 752 height 29
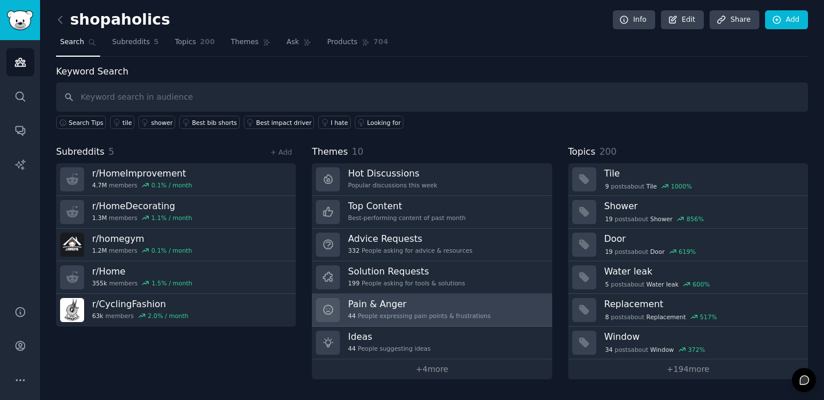
click at [382, 310] on div "Pain & Anger 44 People expressing pain points & frustrations" at bounding box center [419, 310] width 143 height 24
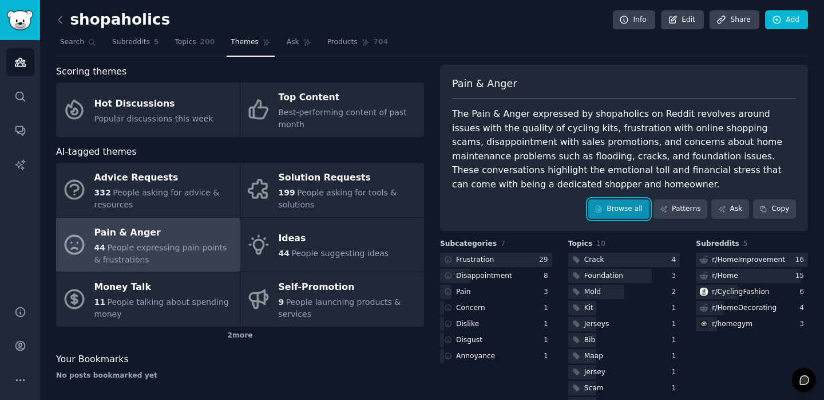
click at [613, 214] on link "Browse all" at bounding box center [619, 208] width 61 height 19
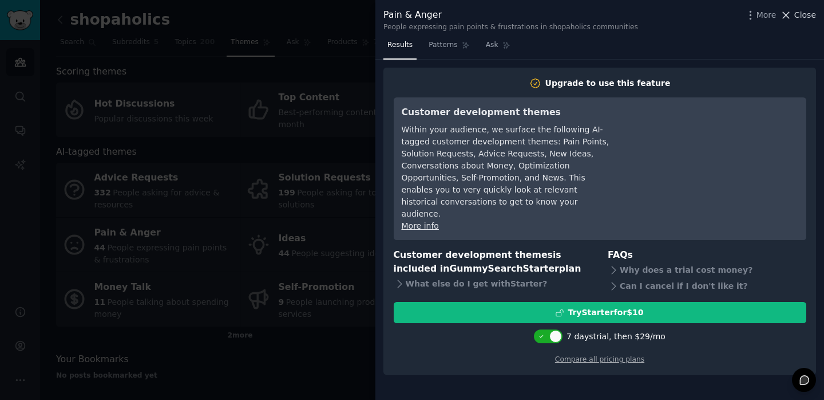
click at [803, 15] on span "Close" at bounding box center [806, 15] width 22 height 12
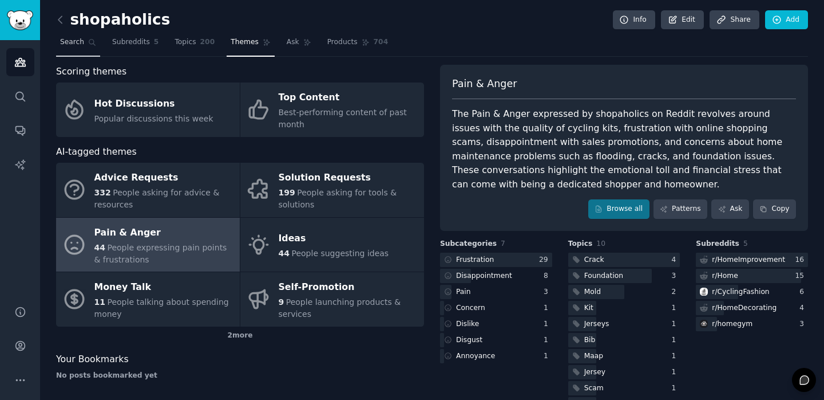
click at [96, 46] on link "Search" at bounding box center [78, 44] width 44 height 23
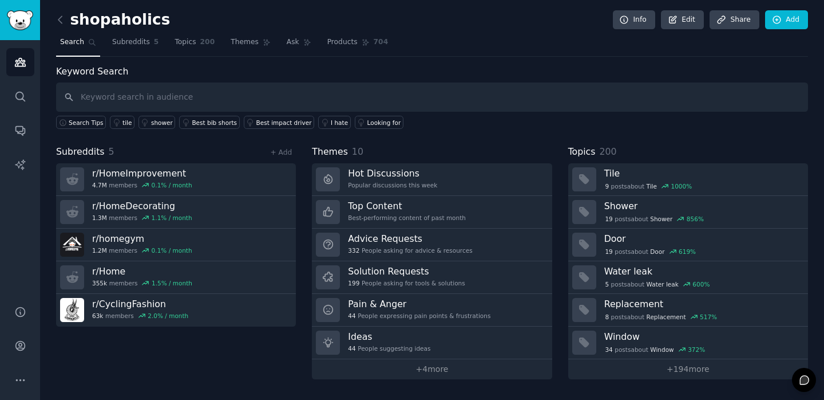
click at [159, 97] on input "text" at bounding box center [432, 96] width 752 height 29
type input "loooking"
type input "looking for"
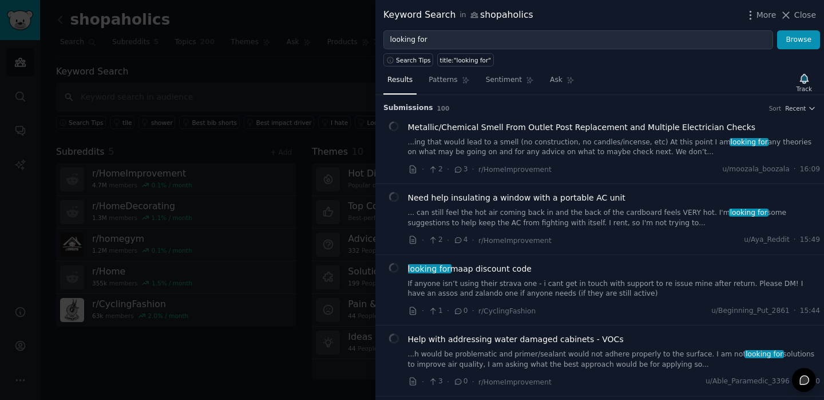
click at [159, 97] on div at bounding box center [412, 200] width 824 height 400
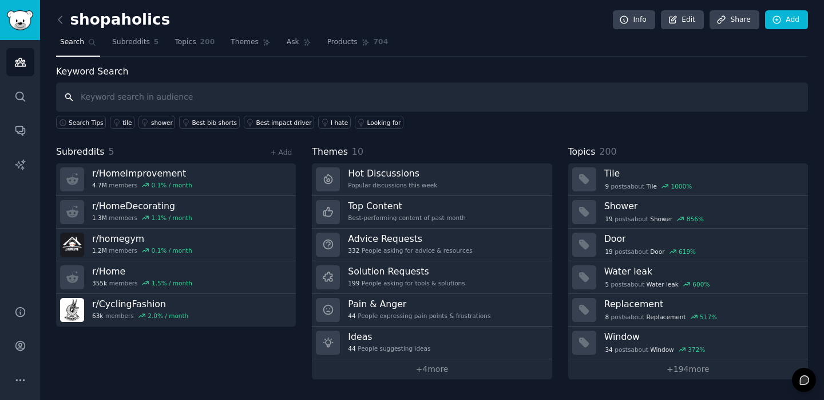
click at [147, 102] on input "text" at bounding box center [432, 96] width 752 height 29
click at [370, 125] on div "Looking for" at bounding box center [385, 123] width 34 height 8
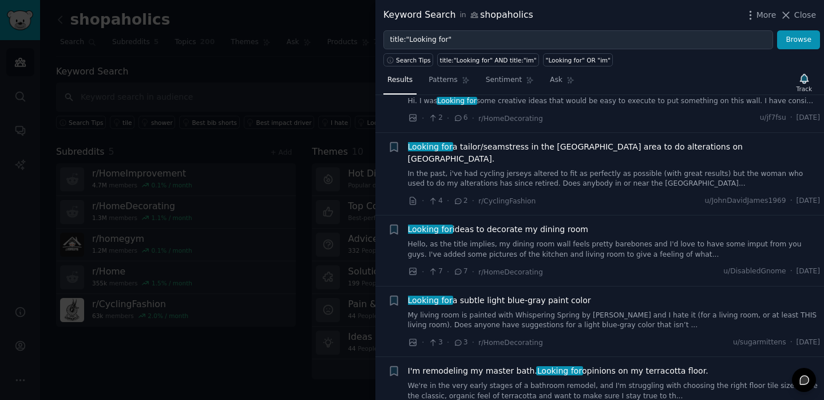
scroll to position [693, 0]
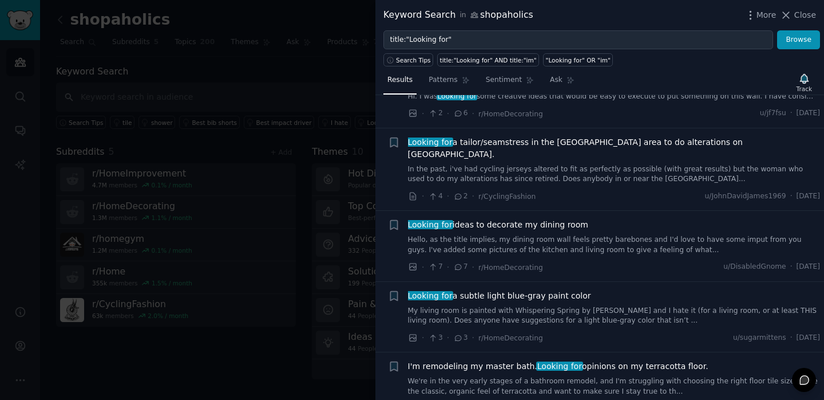
click at [539, 219] on span "Looking for ideas to decorate my dining room" at bounding box center [498, 225] width 180 height 12
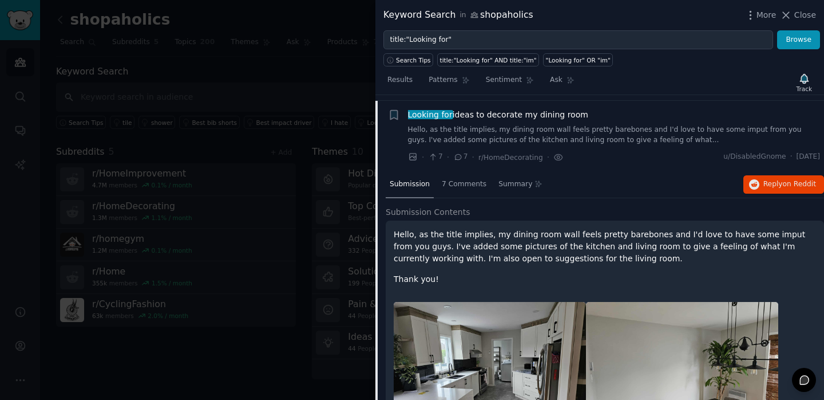
scroll to position [793, 0]
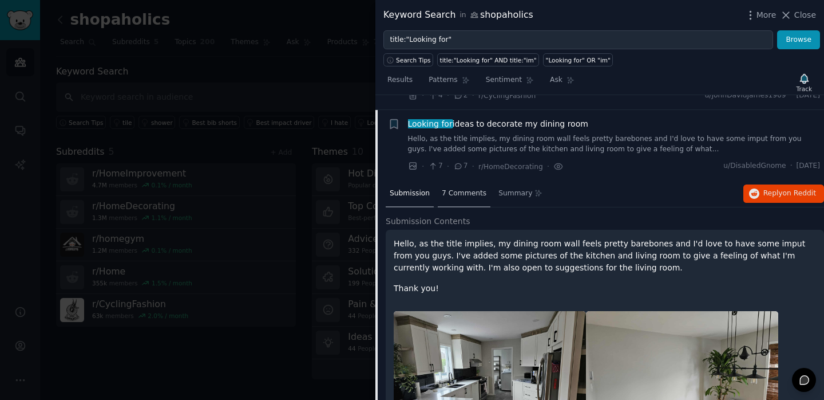
click at [471, 188] on span "7 Comments" at bounding box center [464, 193] width 45 height 10
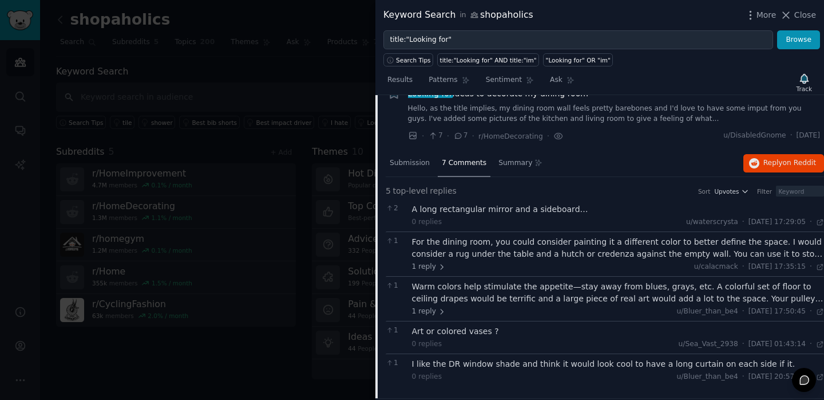
scroll to position [826, 0]
click at [306, 81] on div at bounding box center [412, 200] width 824 height 400
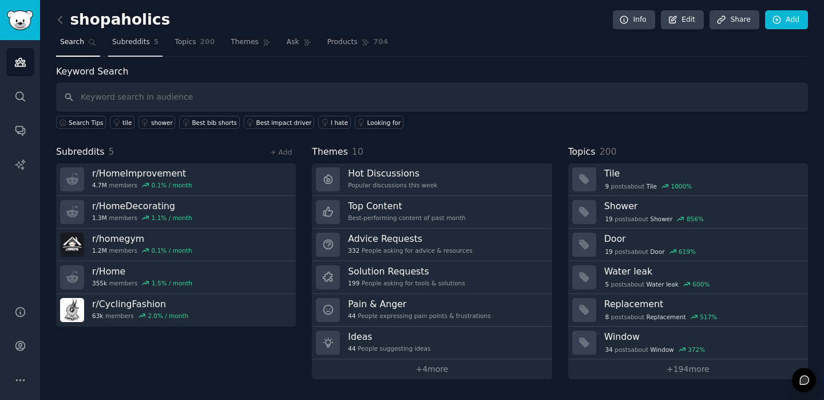
click at [139, 48] on link "Subreddits 5" at bounding box center [135, 44] width 54 height 23
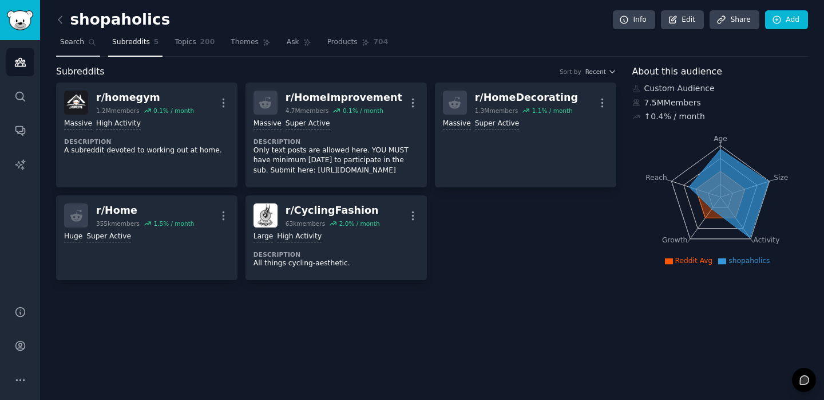
click at [90, 44] on icon at bounding box center [92, 43] width 6 height 6
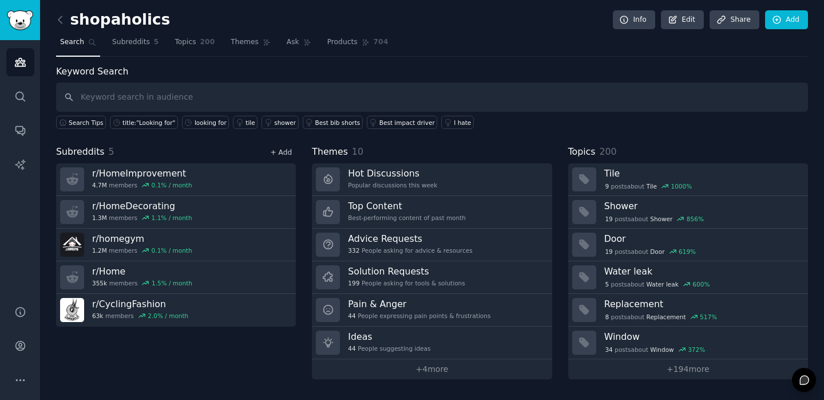
click at [287, 154] on link "+ Add" at bounding box center [281, 152] width 22 height 8
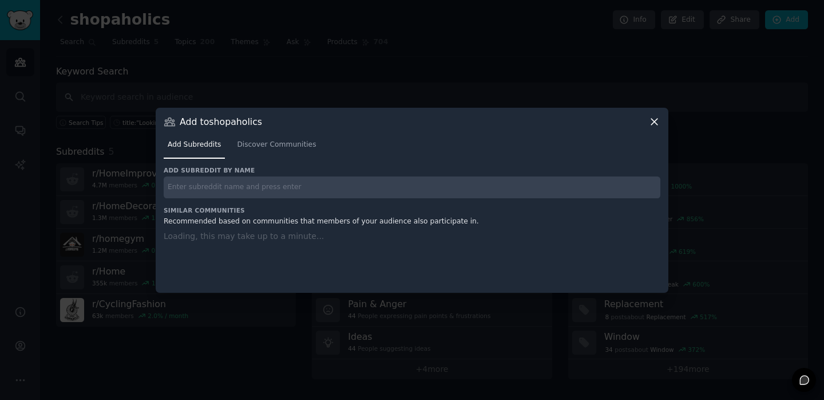
click at [273, 180] on input "text" at bounding box center [412, 187] width 497 height 22
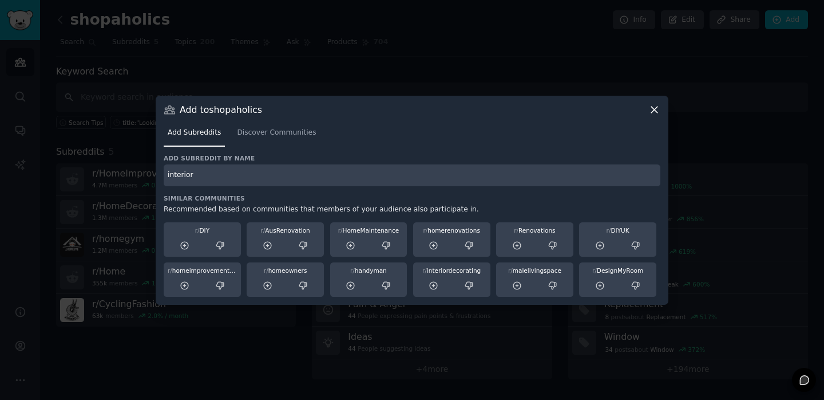
type input "interior"
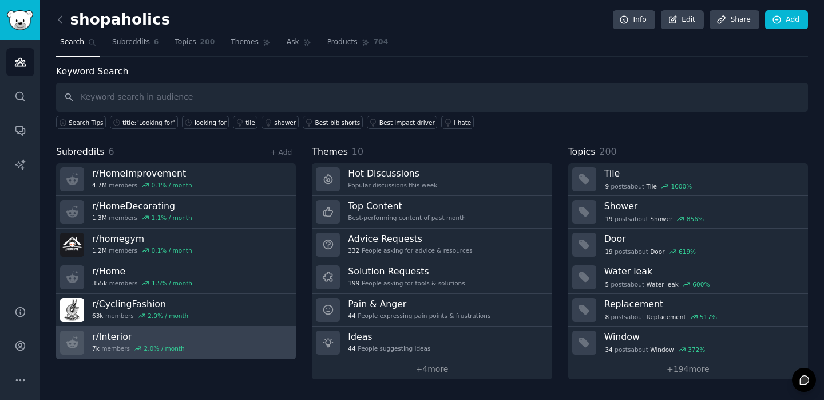
click at [286, 343] on link "r/ Interior 7k members 2.0 % / month" at bounding box center [176, 342] width 240 height 33
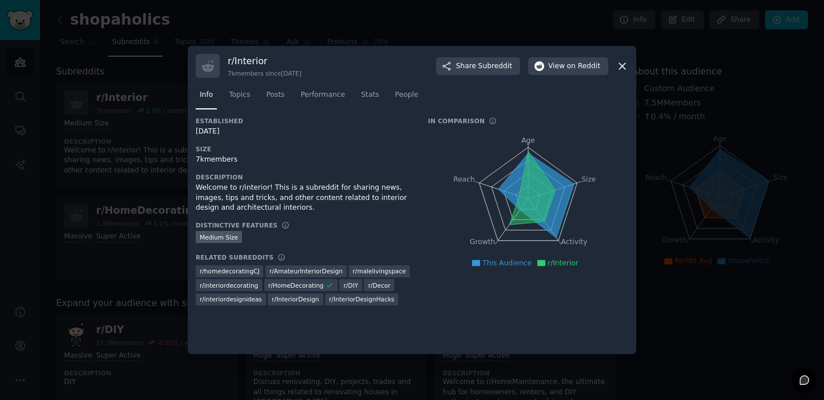
click at [148, 169] on div at bounding box center [412, 200] width 824 height 400
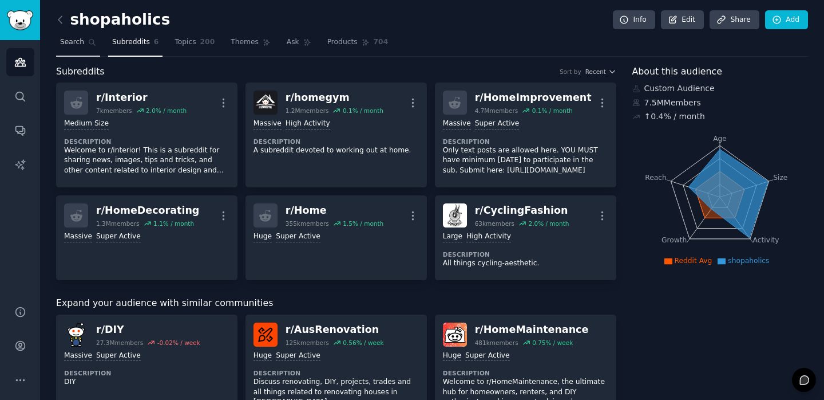
click at [82, 40] on span "Search" at bounding box center [72, 42] width 24 height 10
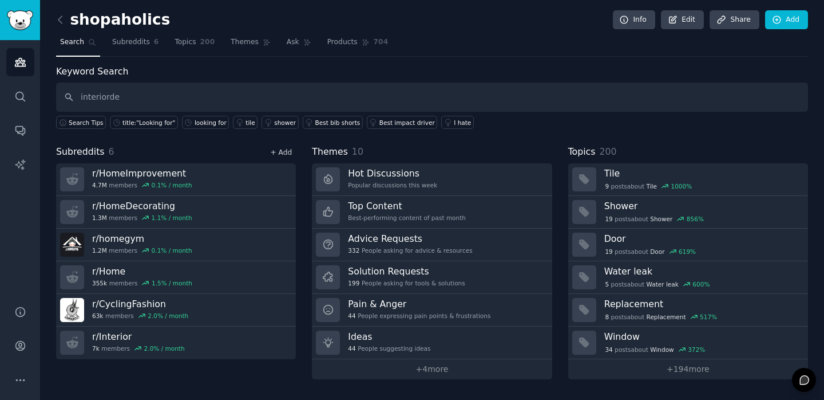
type input "interiorde"
click at [283, 152] on link "+ Add" at bounding box center [281, 152] width 22 height 8
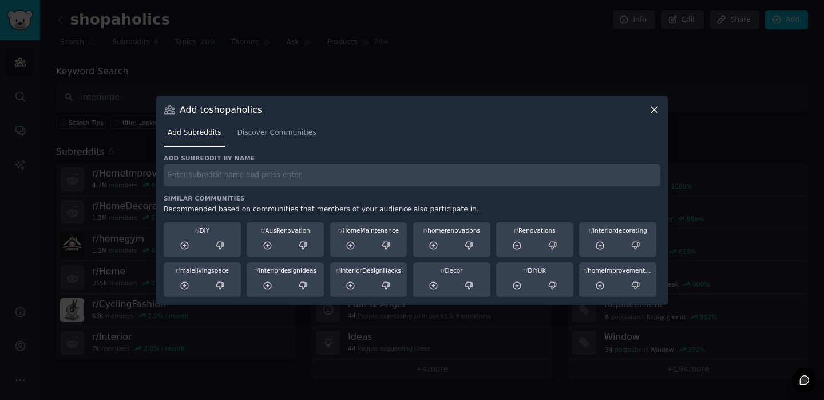
click at [270, 199] on h3 "Similar Communities" at bounding box center [412, 198] width 497 height 8
click at [260, 174] on input "text" at bounding box center [412, 175] width 497 height 22
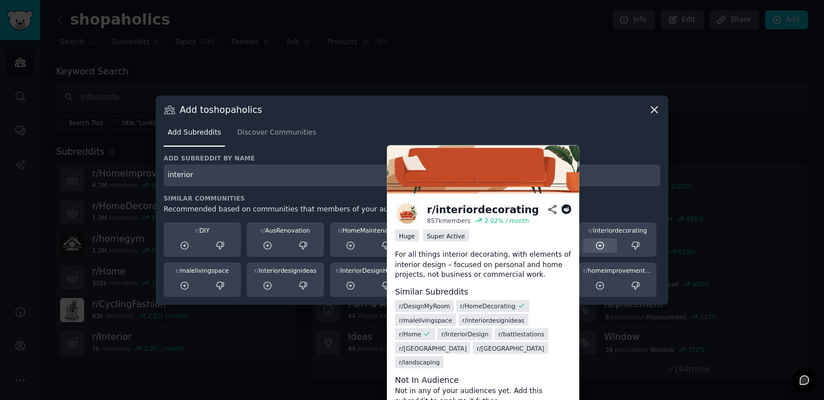
type input "interior"
click at [609, 247] on div at bounding box center [600, 245] width 34 height 14
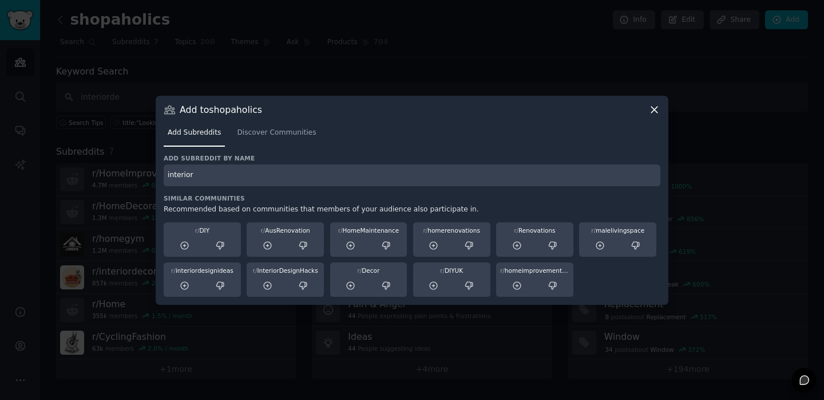
click at [654, 113] on icon at bounding box center [655, 110] width 12 height 12
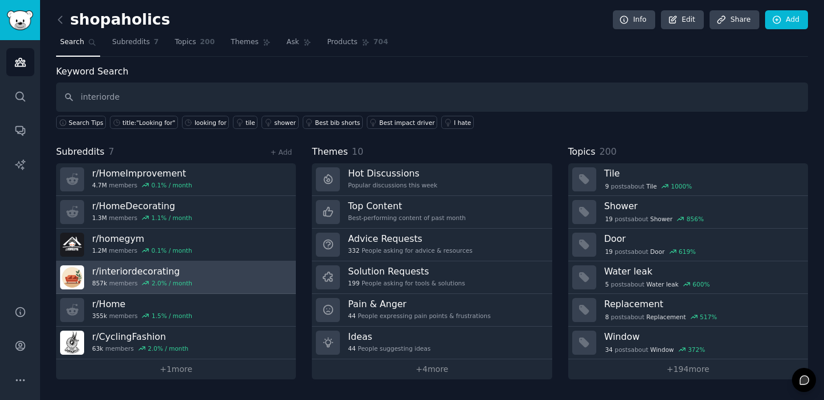
click at [224, 281] on link "r/ interiordecorating 857k members 2.0 % / month" at bounding box center [176, 277] width 240 height 33
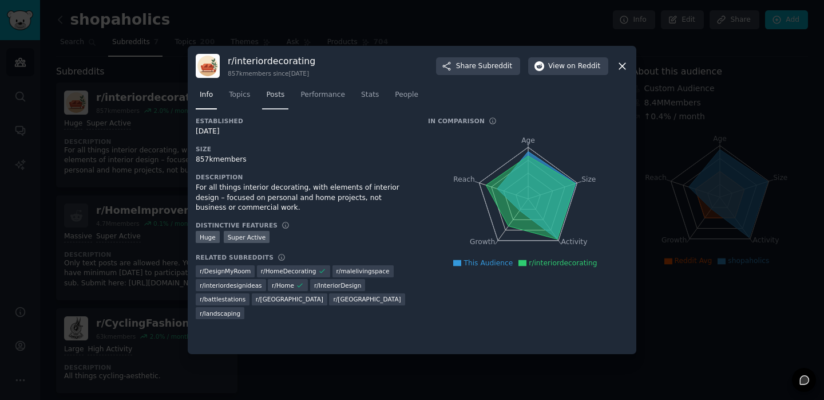
click at [273, 96] on span "Posts" at bounding box center [275, 95] width 18 height 10
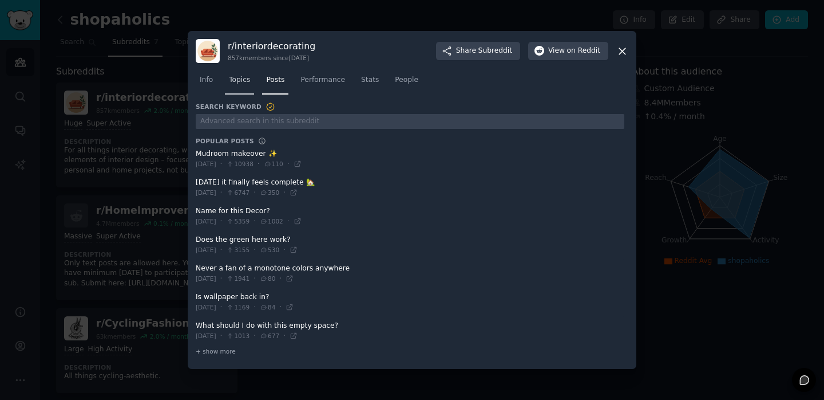
click at [239, 87] on link "Topics" at bounding box center [239, 82] width 29 height 23
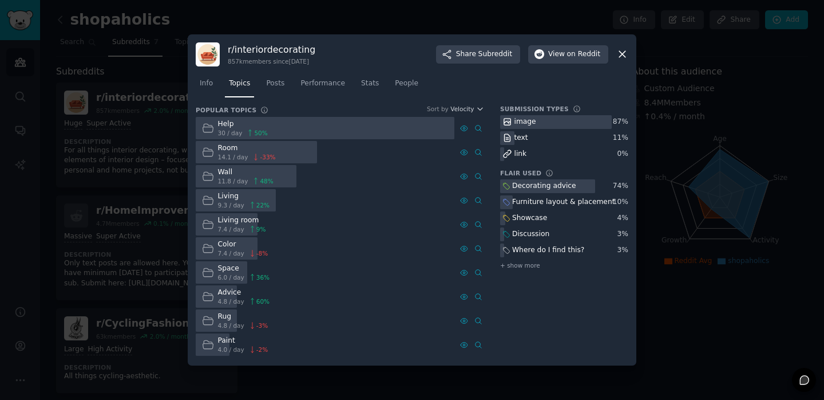
click at [228, 124] on div "Help" at bounding box center [243, 124] width 50 height 10
click at [286, 132] on div at bounding box center [325, 128] width 259 height 22
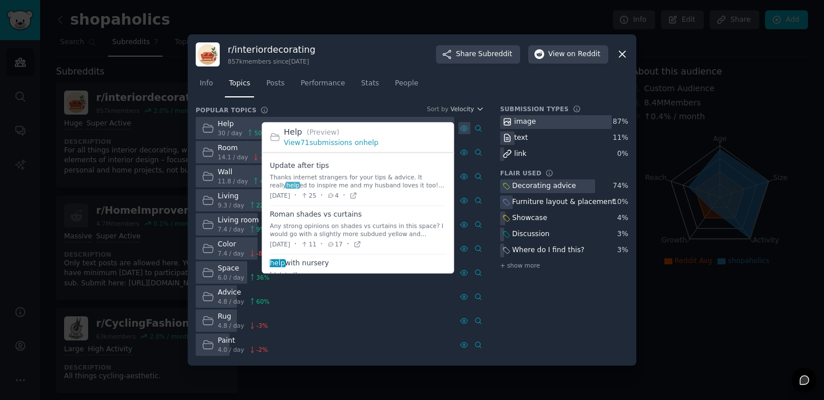
click at [465, 129] on icon at bounding box center [464, 128] width 8 height 8
click at [354, 144] on link "View 71 submissions on help" at bounding box center [331, 143] width 94 height 8
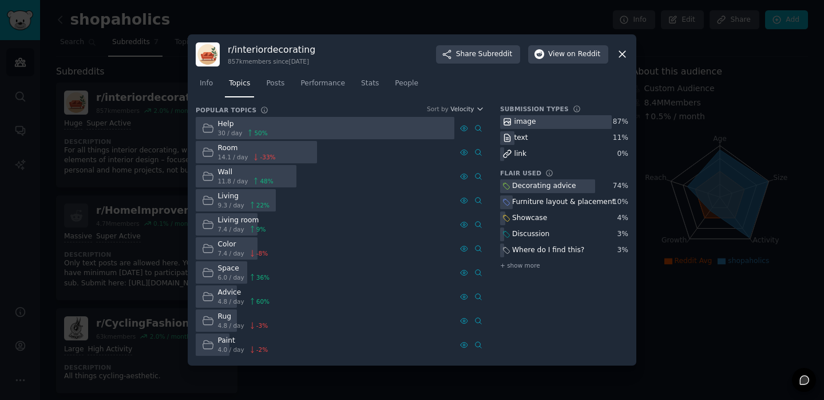
click at [153, 149] on div at bounding box center [412, 200] width 824 height 400
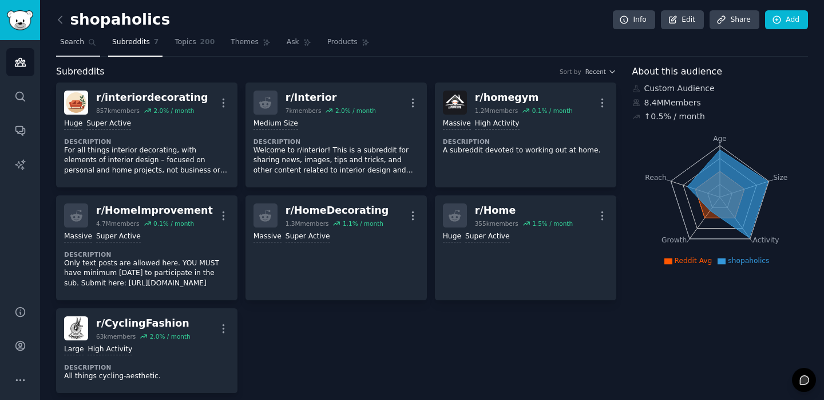
click at [73, 44] on span "Search" at bounding box center [72, 42] width 24 height 10
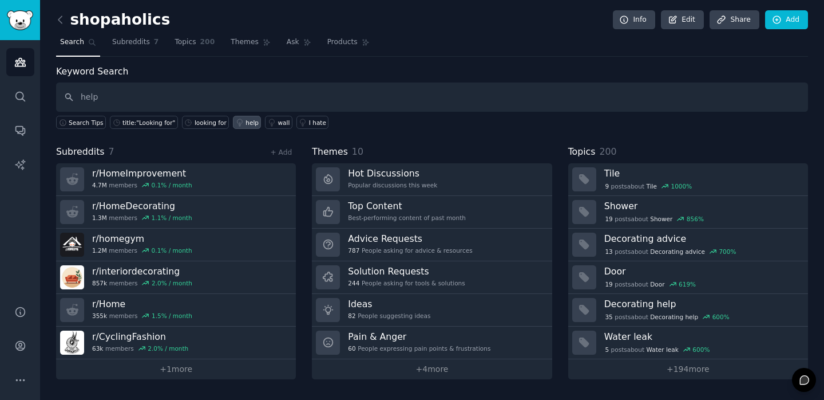
type input "help"
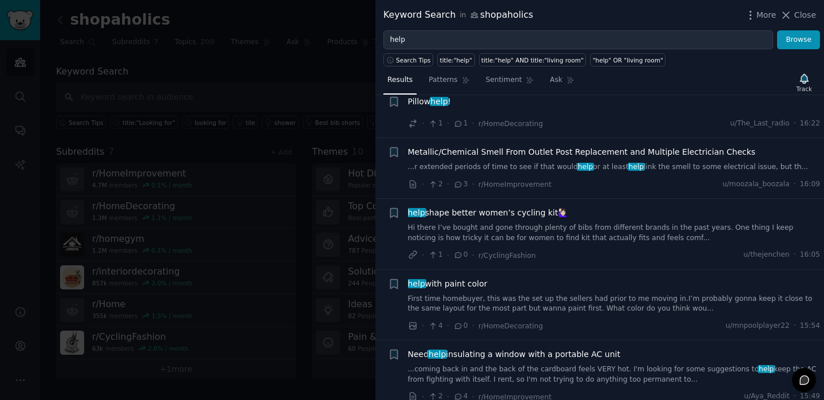
scroll to position [246, 0]
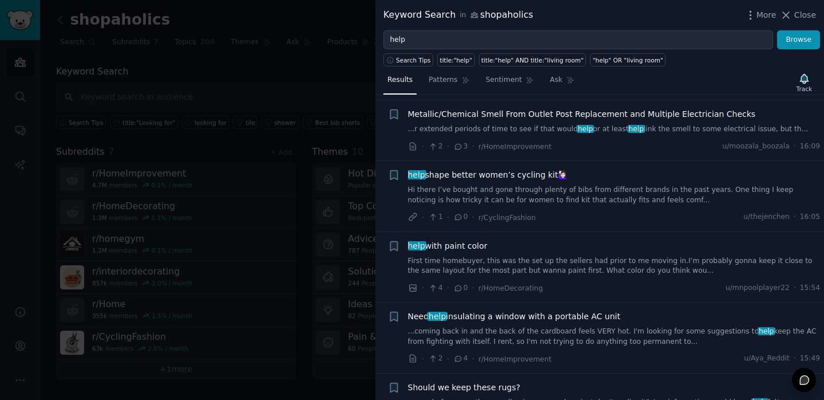
click at [497, 176] on span "help shape better women’s cycling kit🙋🏻‍♀️" at bounding box center [488, 175] width 160 height 12
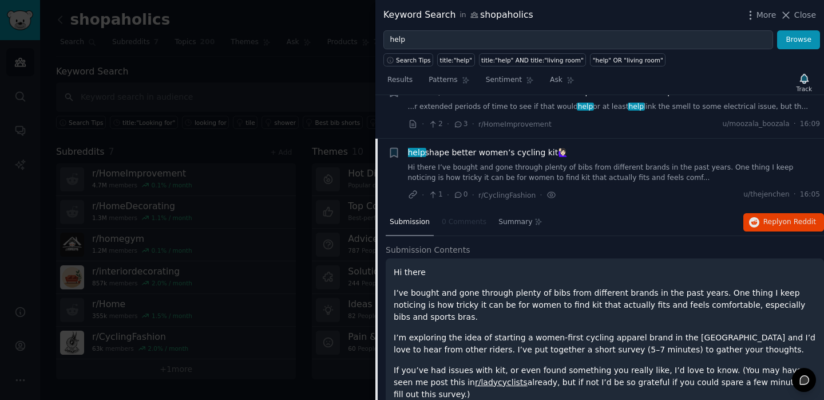
scroll to position [287, 0]
click at [310, 164] on div at bounding box center [412, 200] width 824 height 400
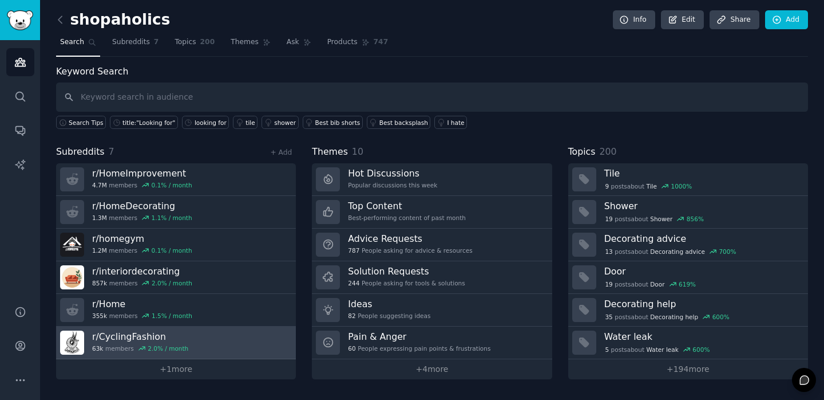
click at [281, 345] on link "r/ CyclingFashion 63k members 2.0 % / month" at bounding box center [176, 342] width 240 height 33
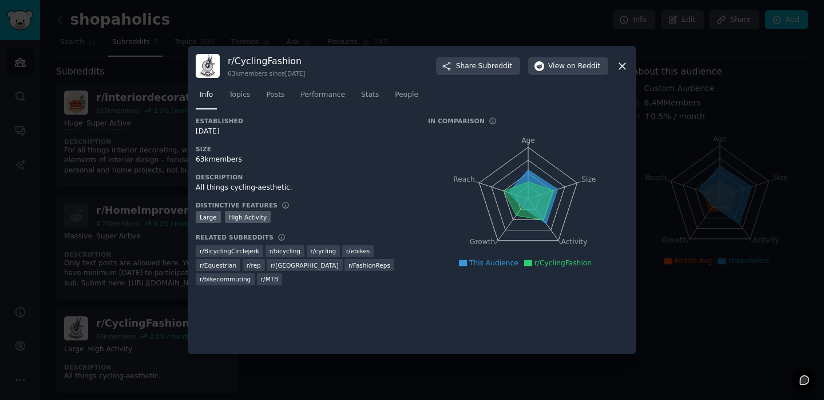
click at [144, 281] on div at bounding box center [412, 200] width 824 height 400
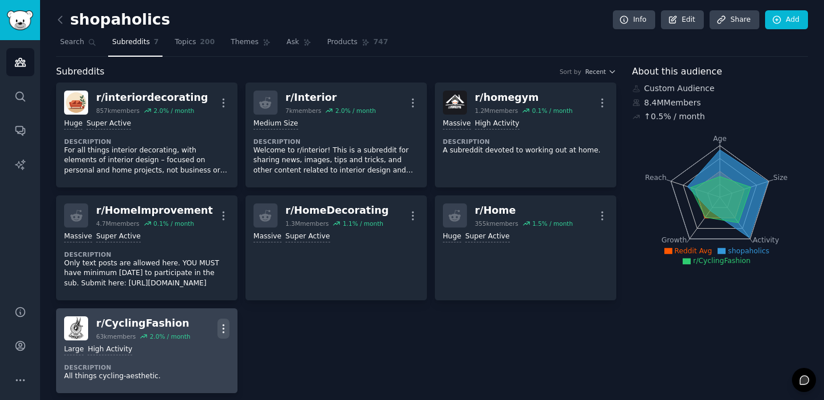
click at [223, 324] on icon "button" at bounding box center [223, 328] width 1 height 8
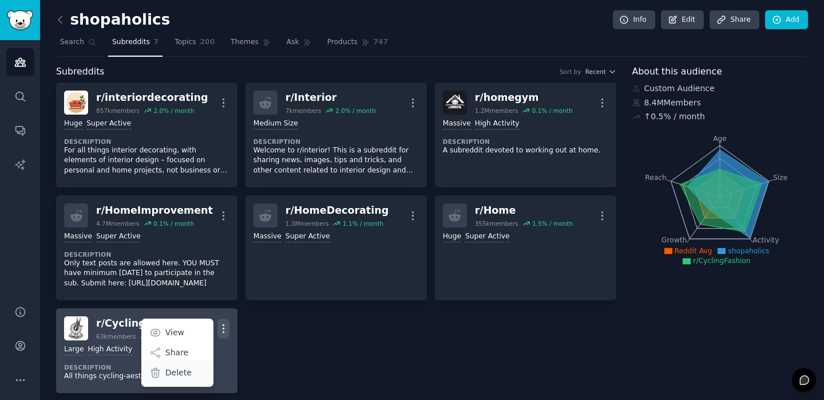
click at [181, 368] on p "Delete" at bounding box center [178, 372] width 26 height 12
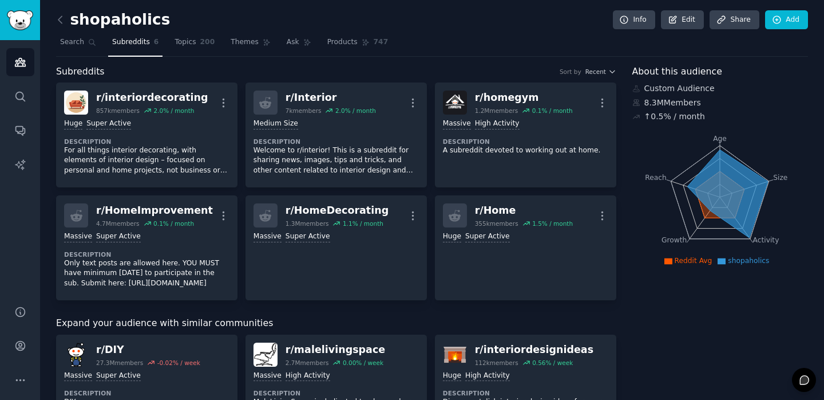
click at [60, 22] on icon at bounding box center [60, 20] width 12 height 12
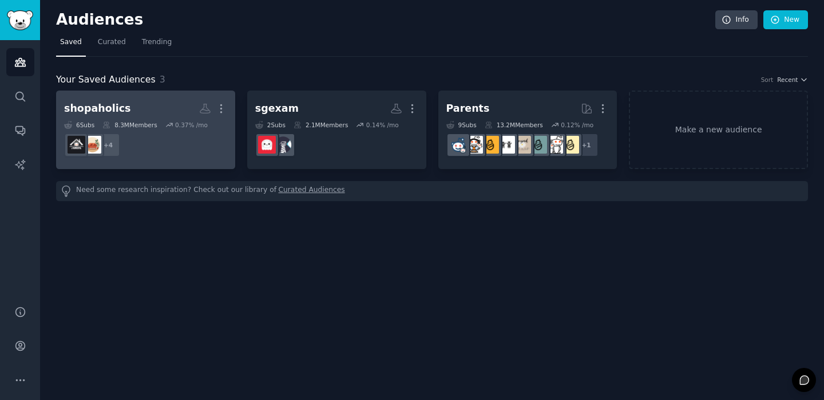
click at [170, 119] on div "shopaholics More 6 Sub s 8.3M Members 0.37 % /mo + 4" at bounding box center [145, 129] width 163 height 62
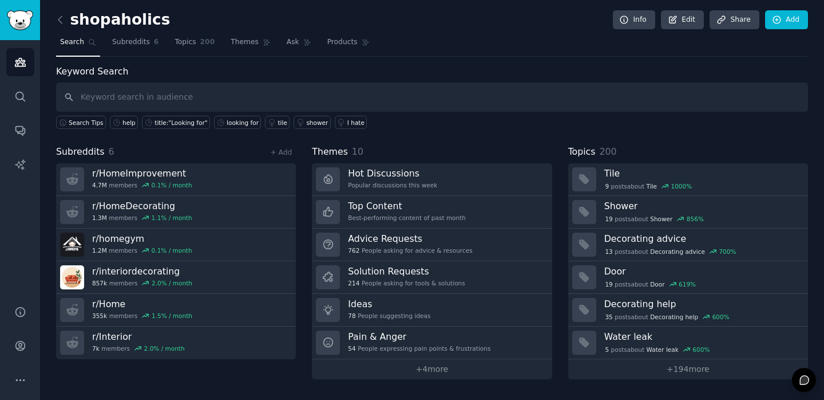
click at [119, 17] on h2 "shopaholics" at bounding box center [113, 20] width 114 height 18
click at [123, 98] on input "text" at bounding box center [432, 96] width 752 height 29
type input "help"
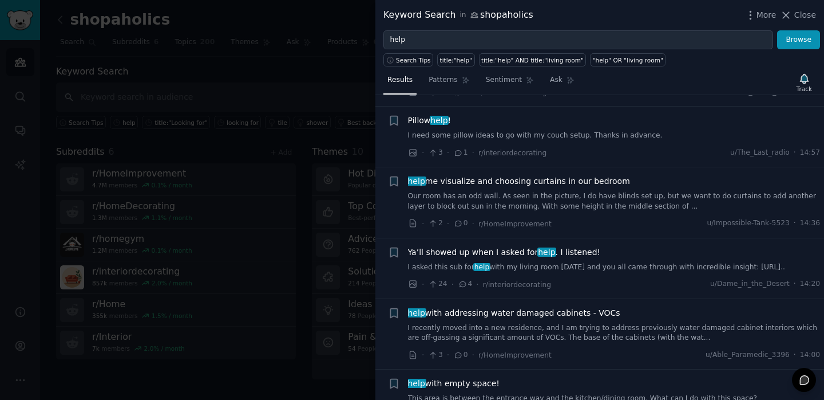
scroll to position [1095, 0]
